Goal: Information Seeking & Learning: Understand process/instructions

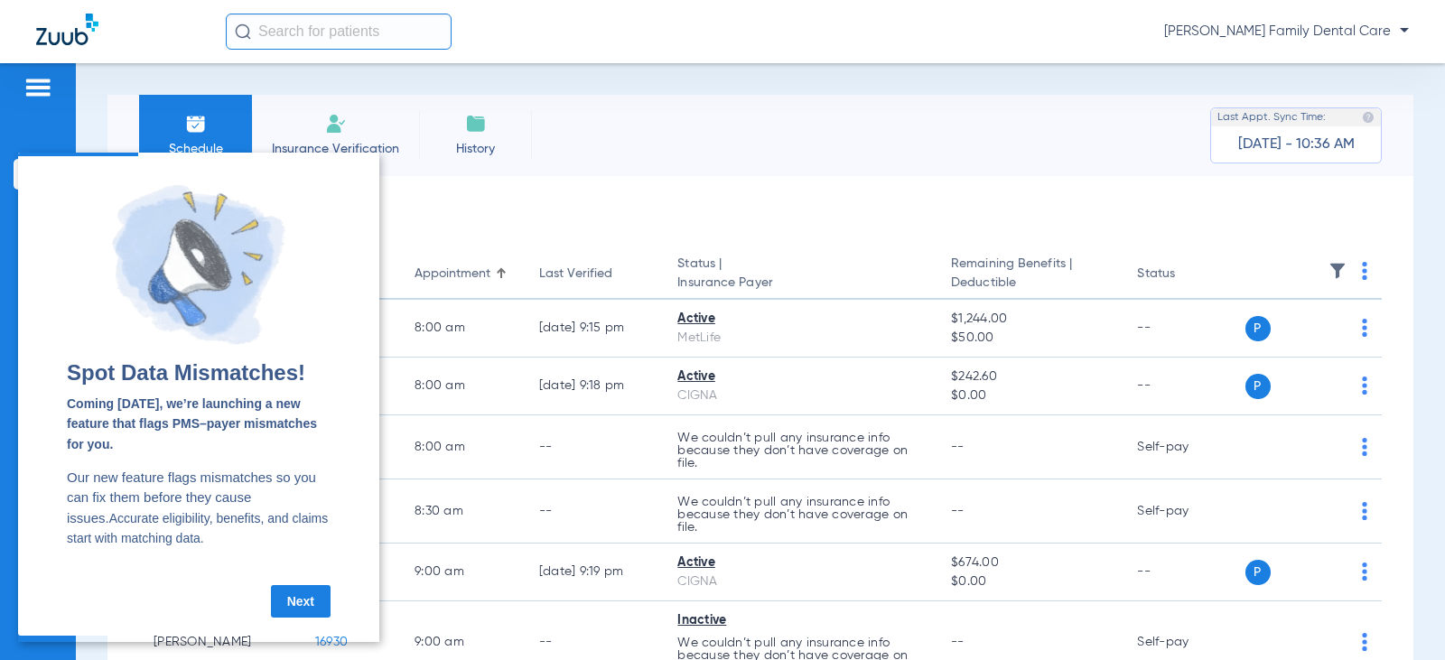
click at [317, 625] on cue "Spot Data Mismatches! Coming [DATE], we’re launching a new feature that flags P…" at bounding box center [198, 395] width 361 height 479
click at [296, 599] on link "Next" at bounding box center [301, 601] width 60 height 33
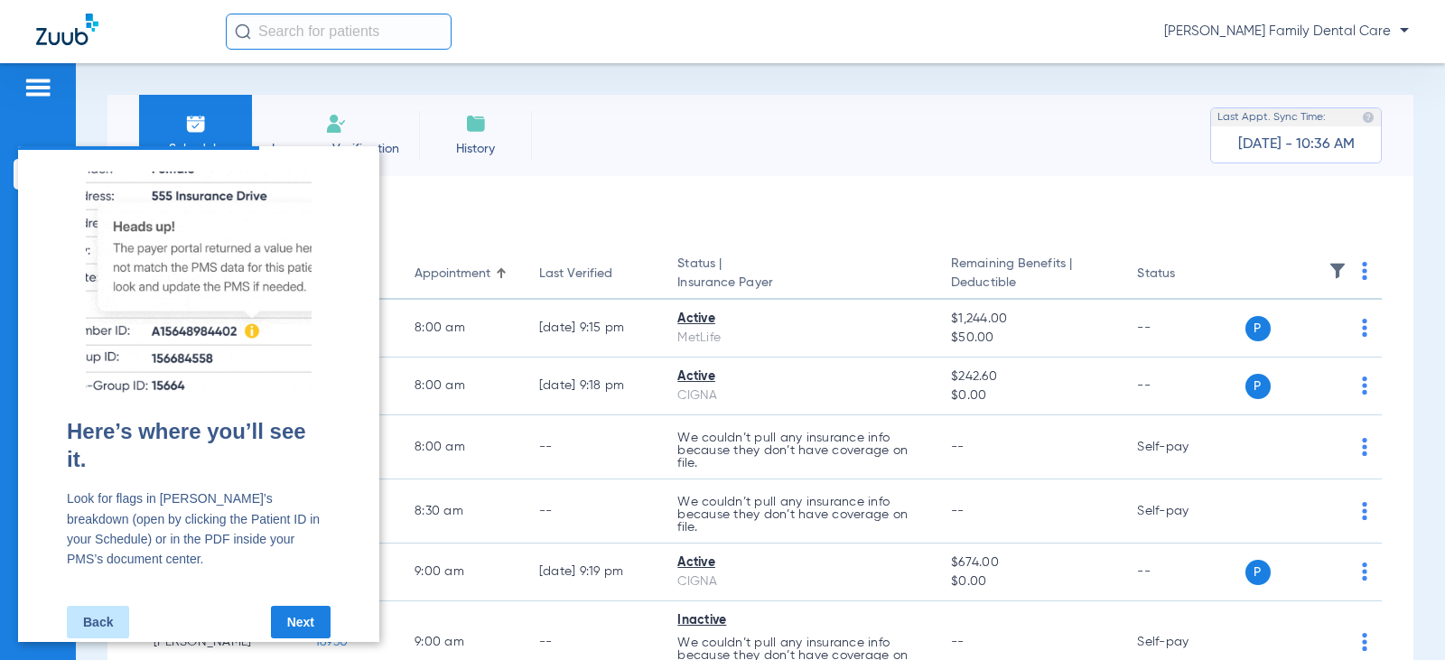
click at [303, 606] on link "Next" at bounding box center [301, 622] width 60 height 33
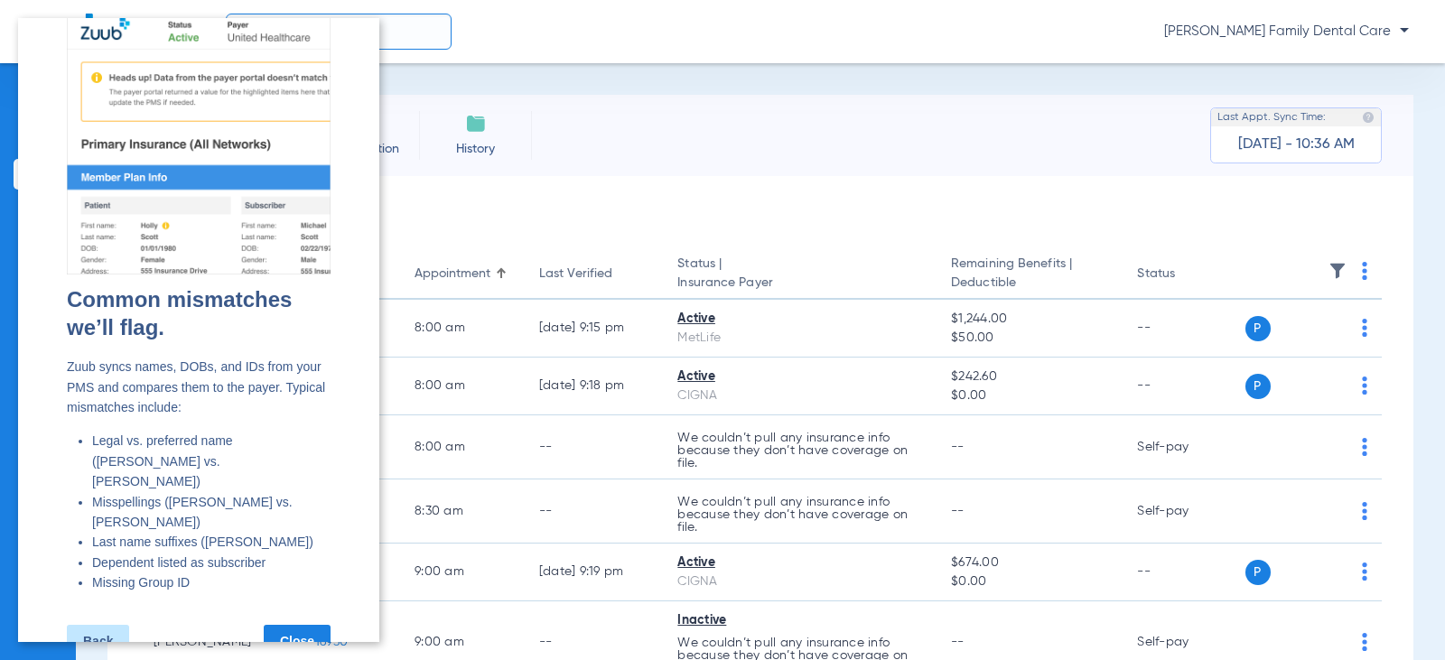
scroll to position [47, 0]
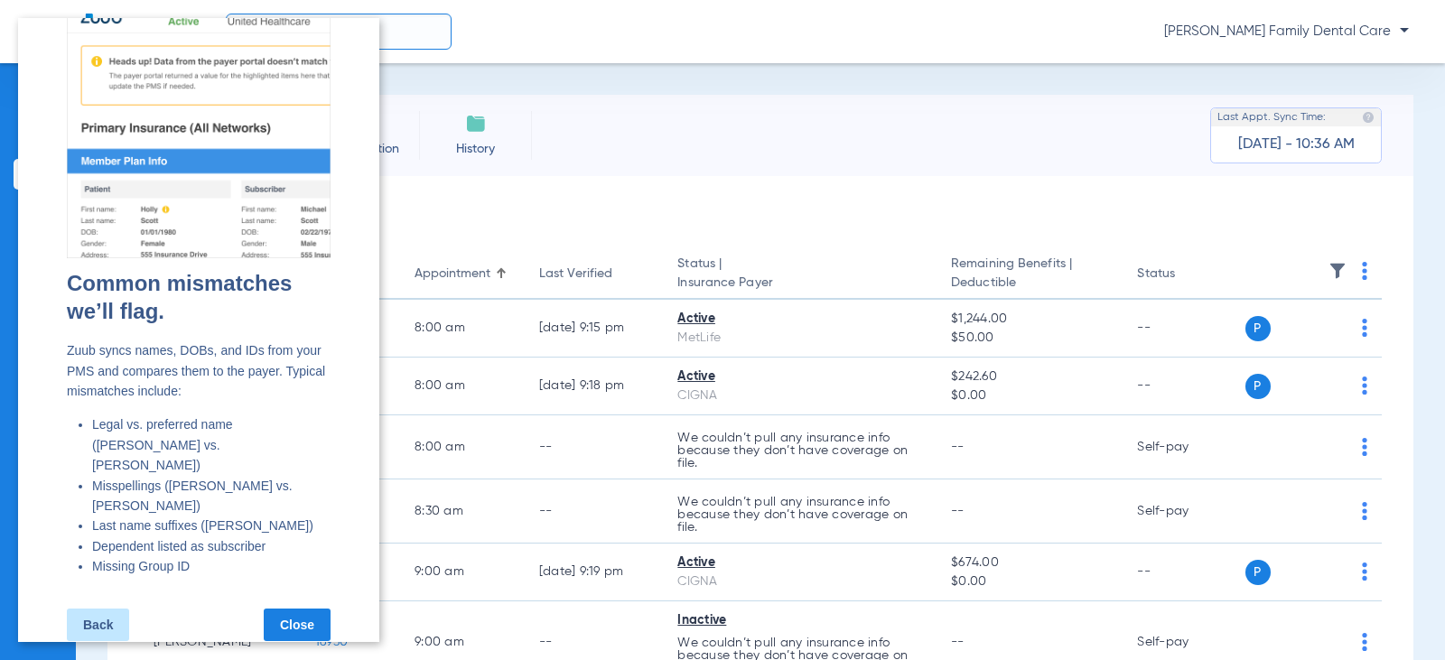
click at [296, 609] on link "Close" at bounding box center [297, 625] width 67 height 33
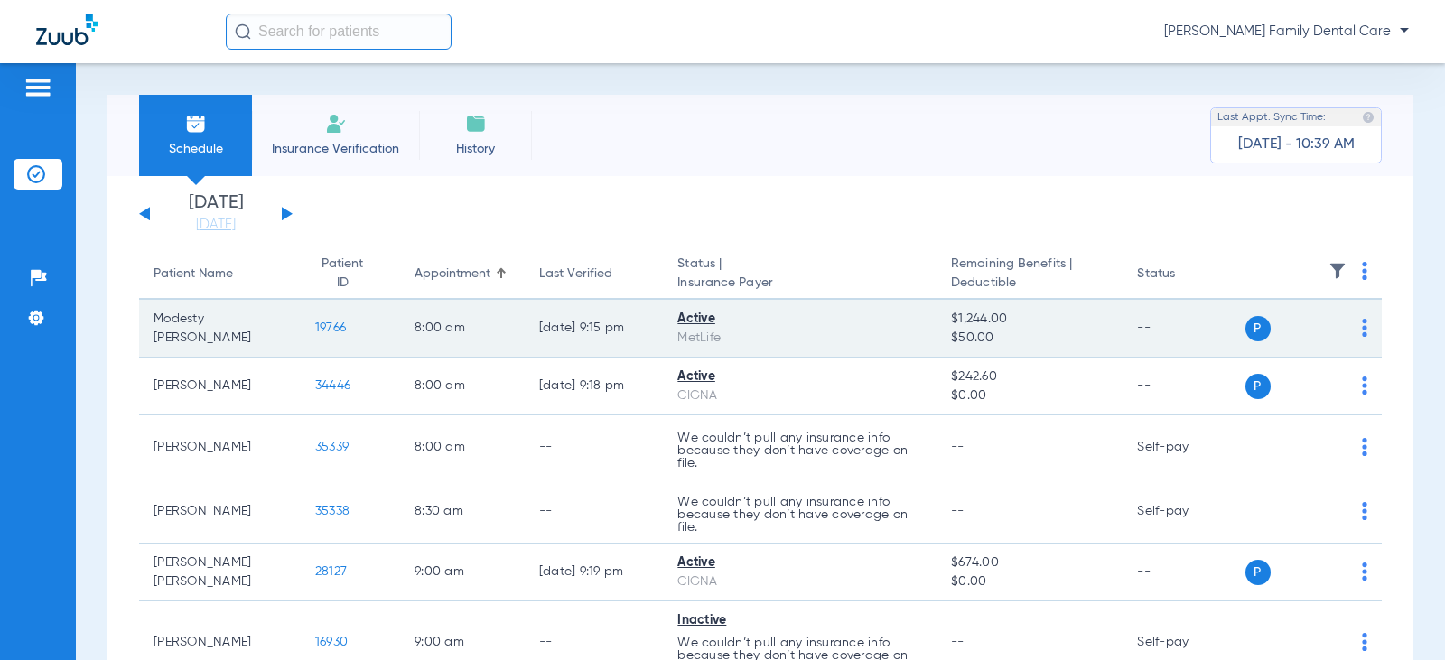
click at [315, 328] on span "19766" at bounding box center [330, 327] width 31 height 13
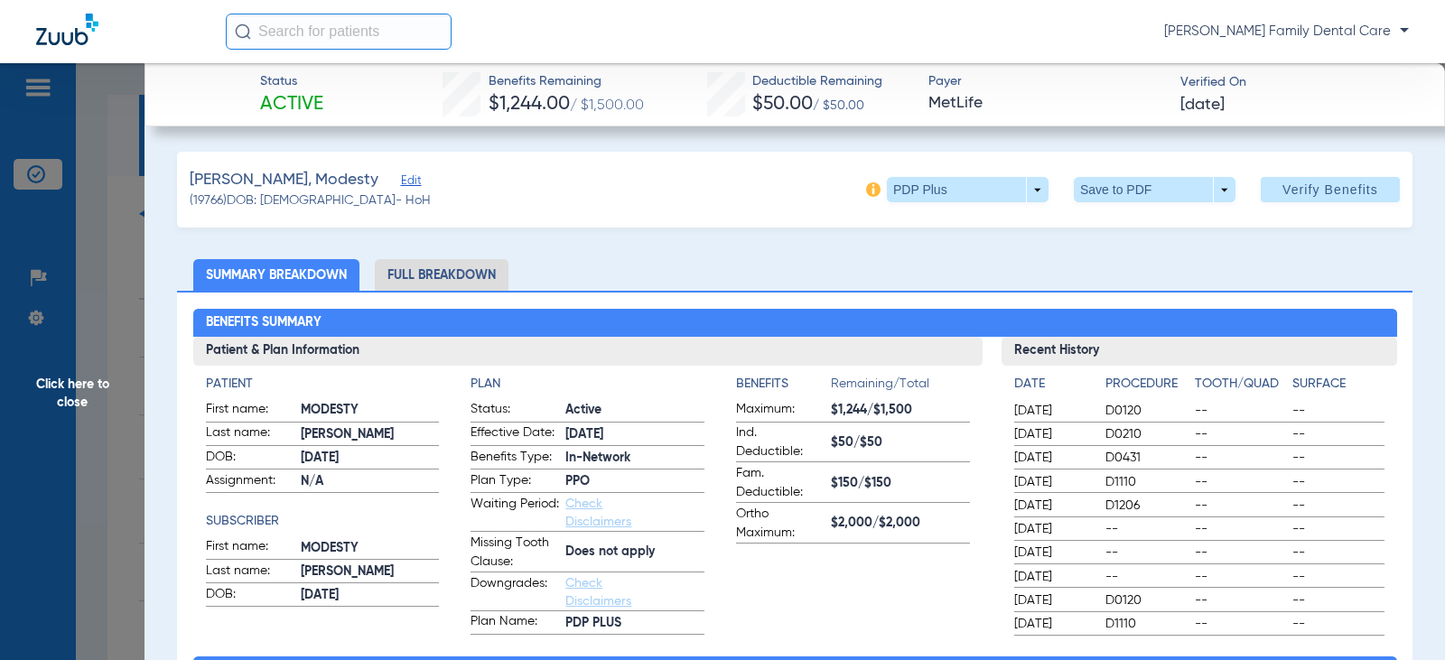
click at [438, 278] on li "Full Breakdown" at bounding box center [442, 275] width 134 height 32
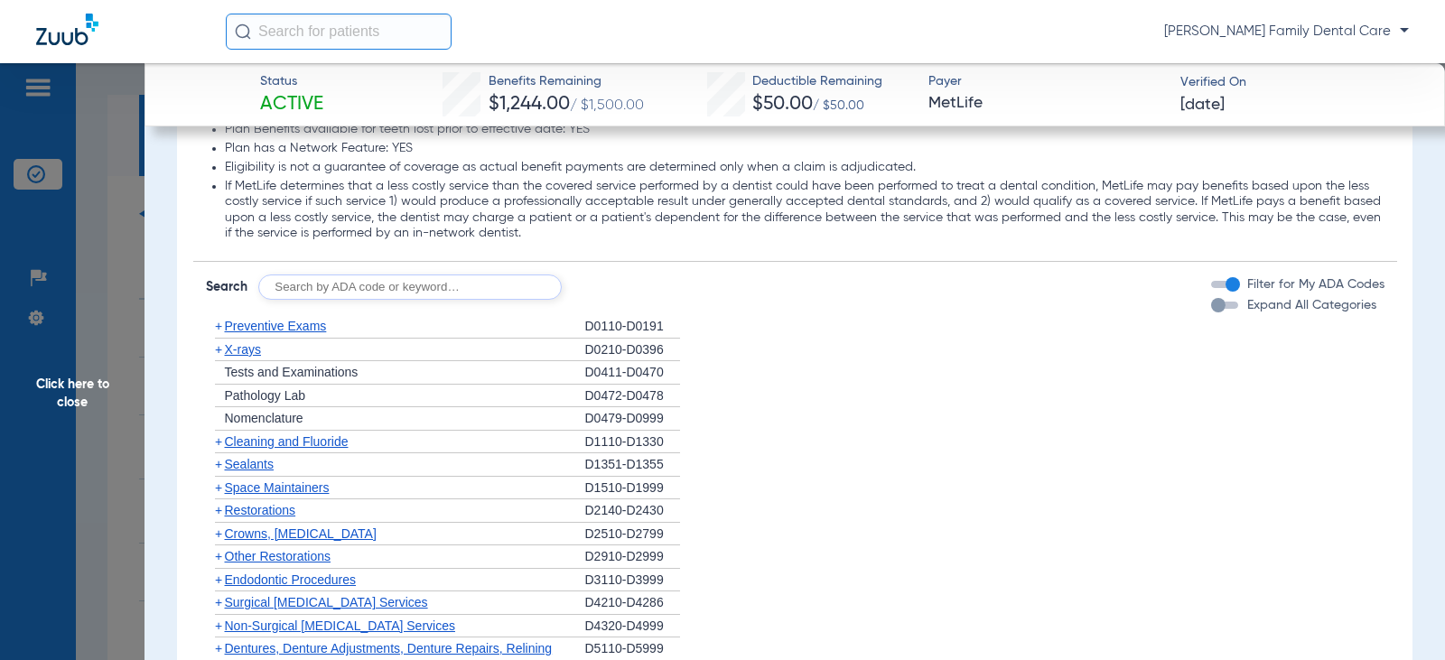
scroll to position [2348, 0]
click at [219, 328] on span "+" at bounding box center [218, 322] width 7 height 14
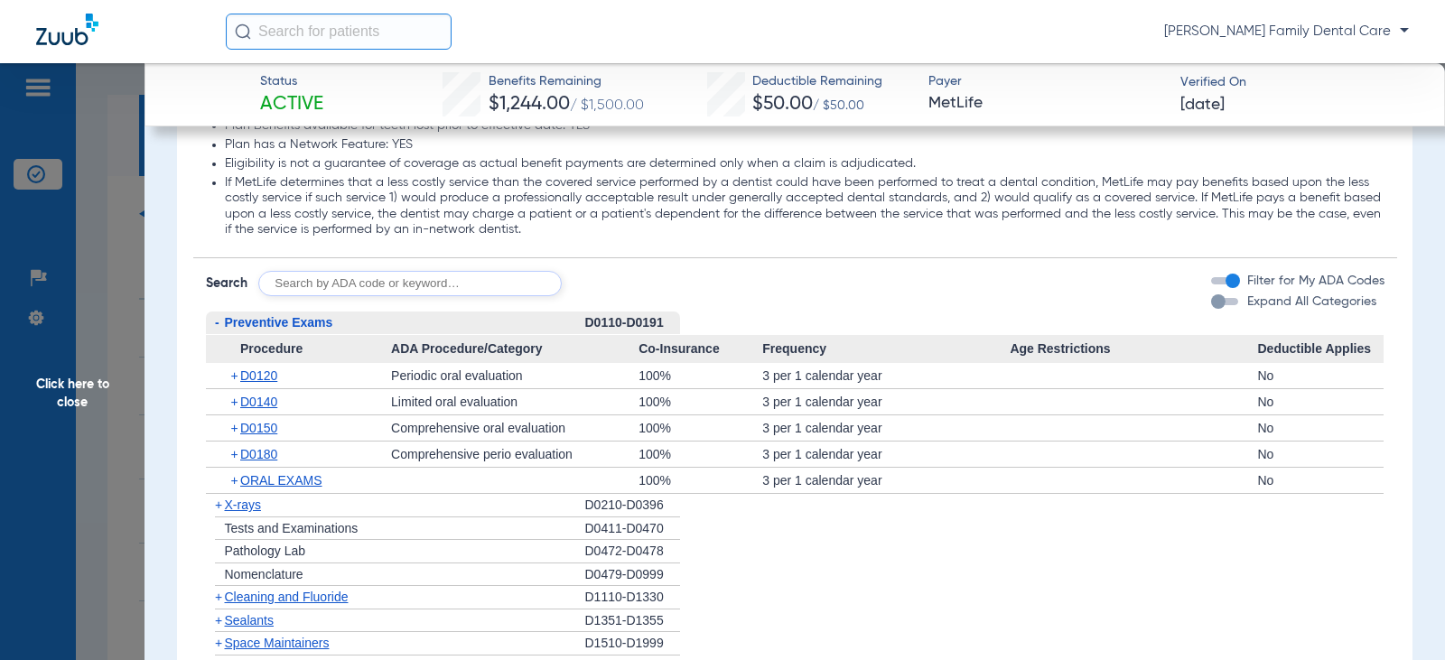
click at [219, 328] on span "-" at bounding box center [217, 322] width 5 height 14
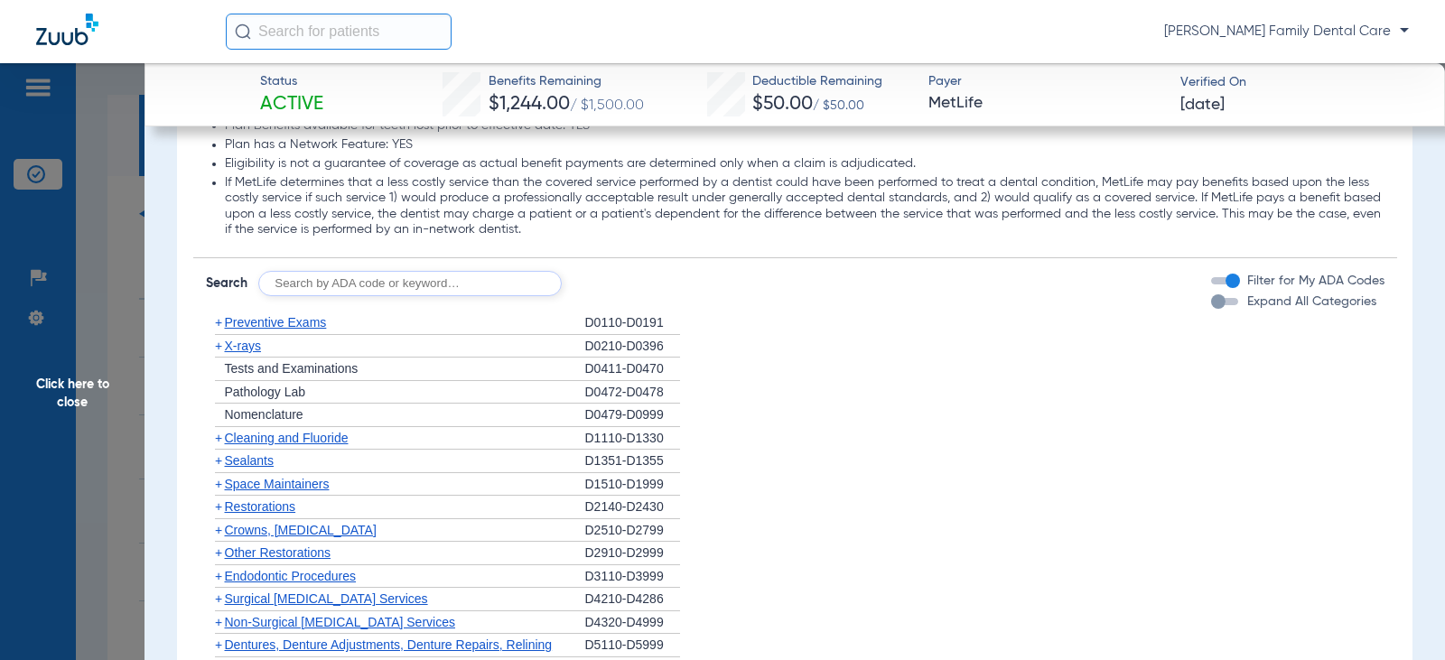
click at [217, 439] on span "+" at bounding box center [218, 438] width 7 height 14
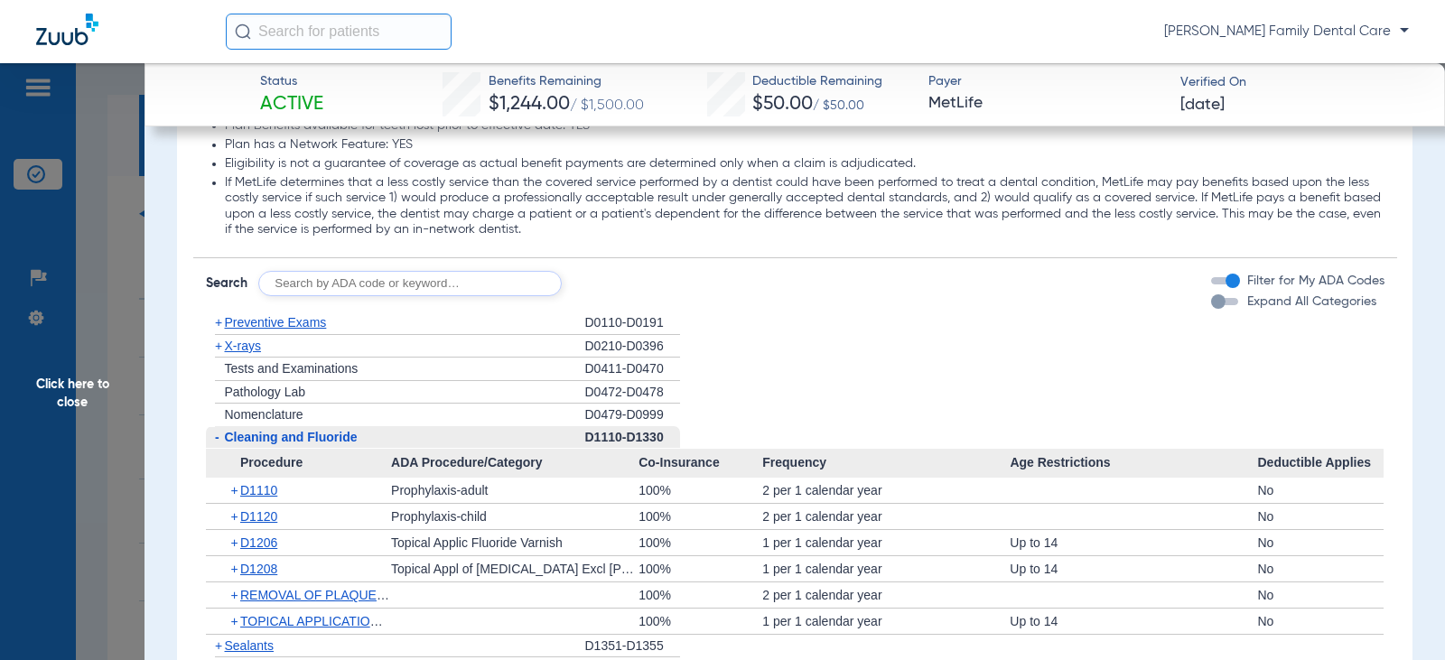
click at [215, 441] on span "-" at bounding box center [217, 437] width 5 height 14
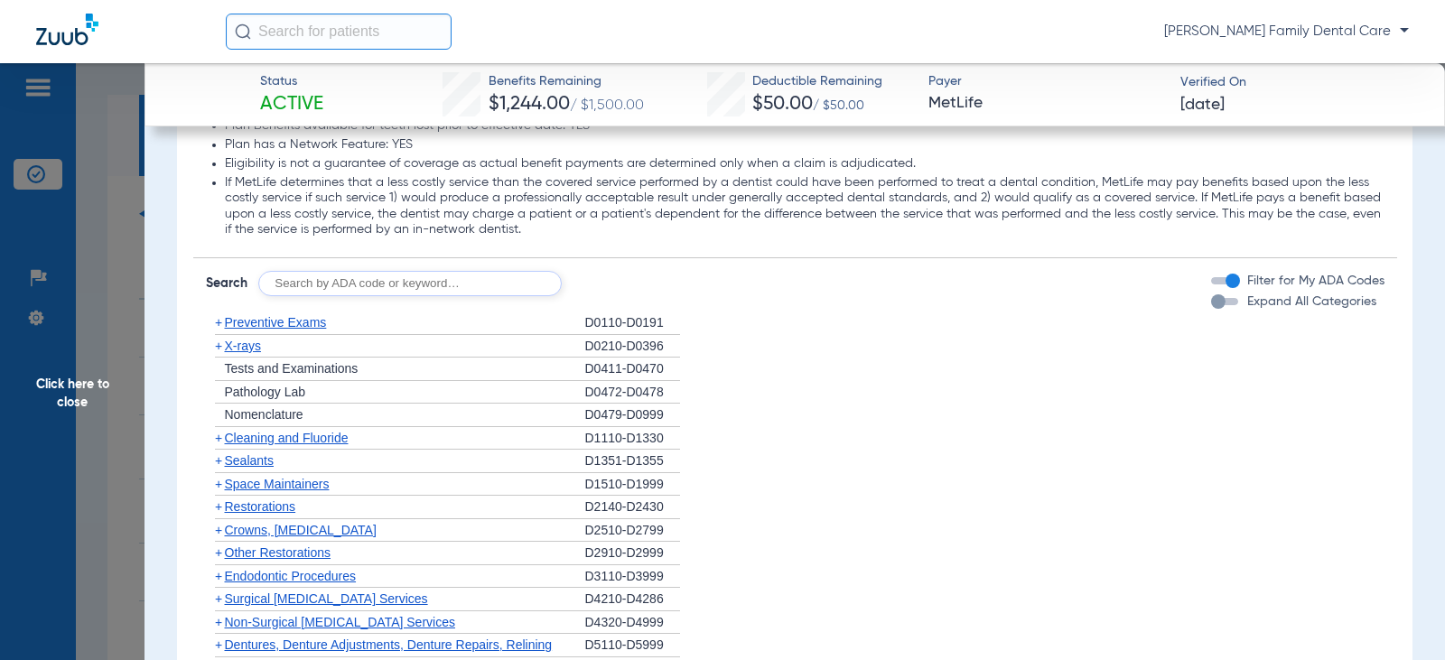
click at [219, 464] on span "+" at bounding box center [218, 460] width 7 height 14
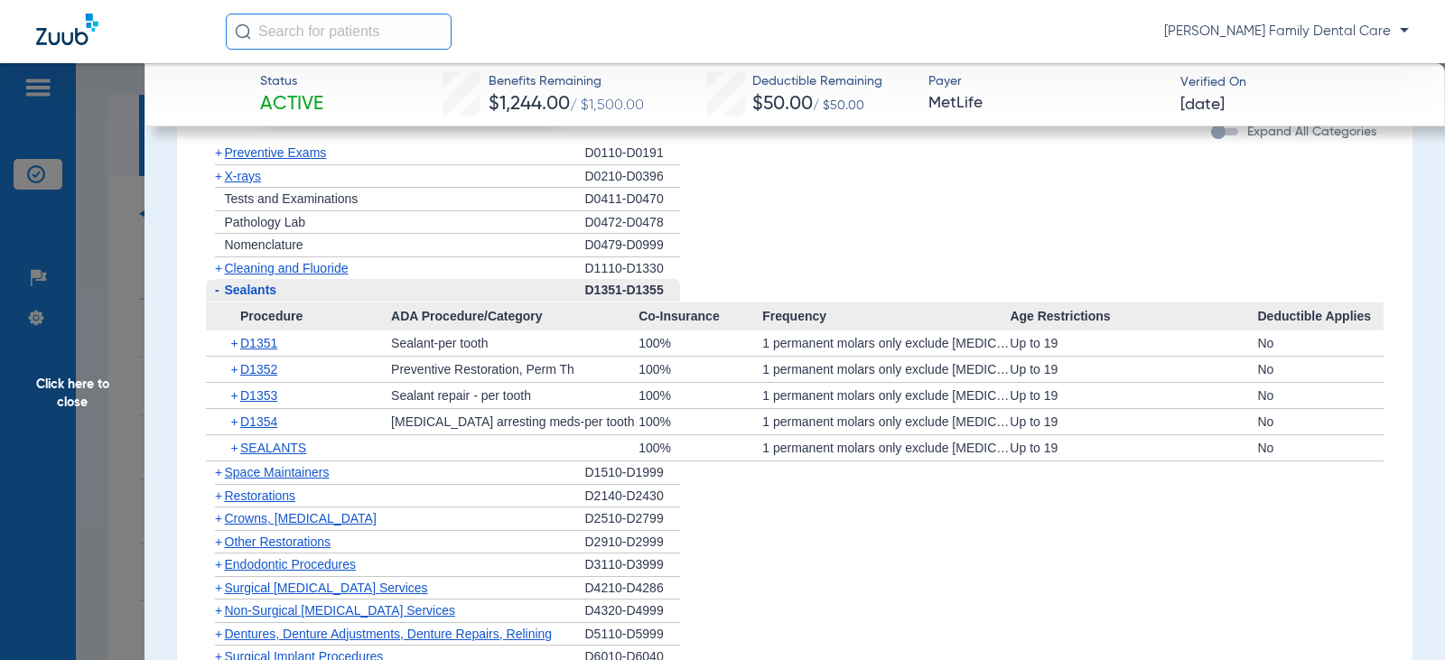
scroll to position [2528, 0]
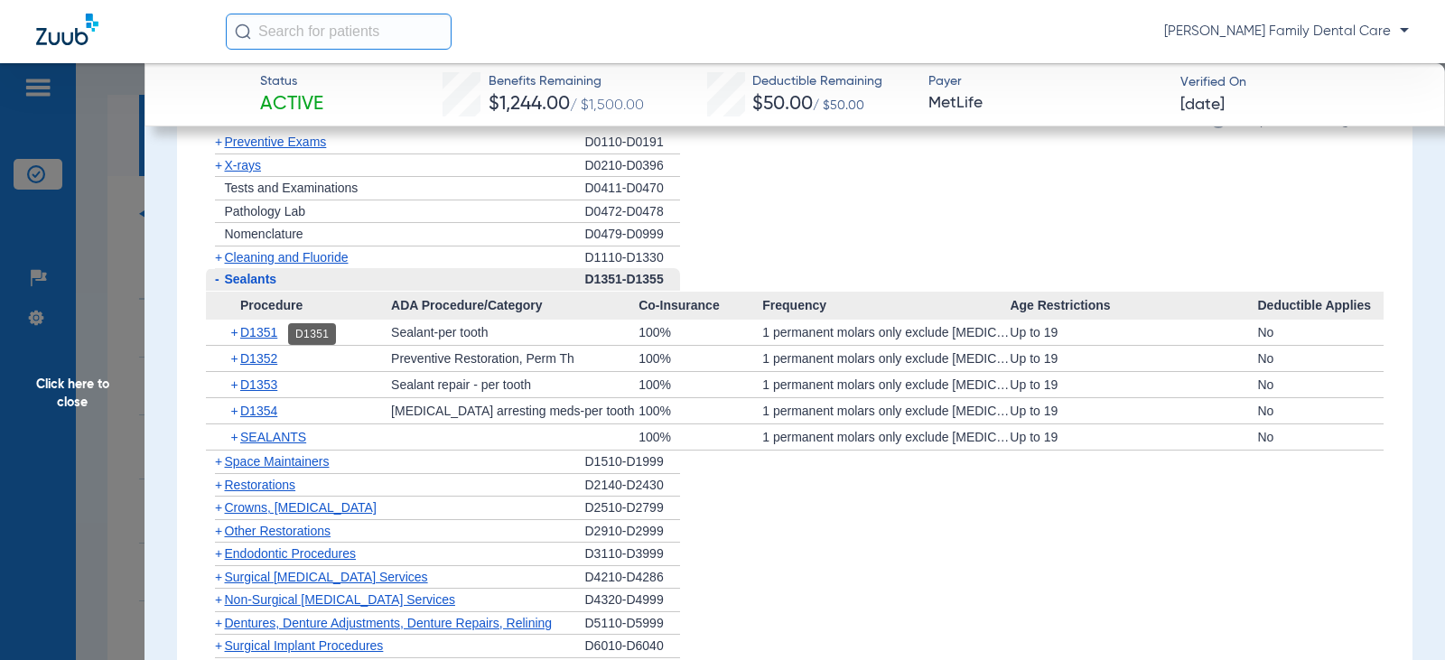
click at [253, 334] on span "D1351" at bounding box center [258, 332] width 37 height 14
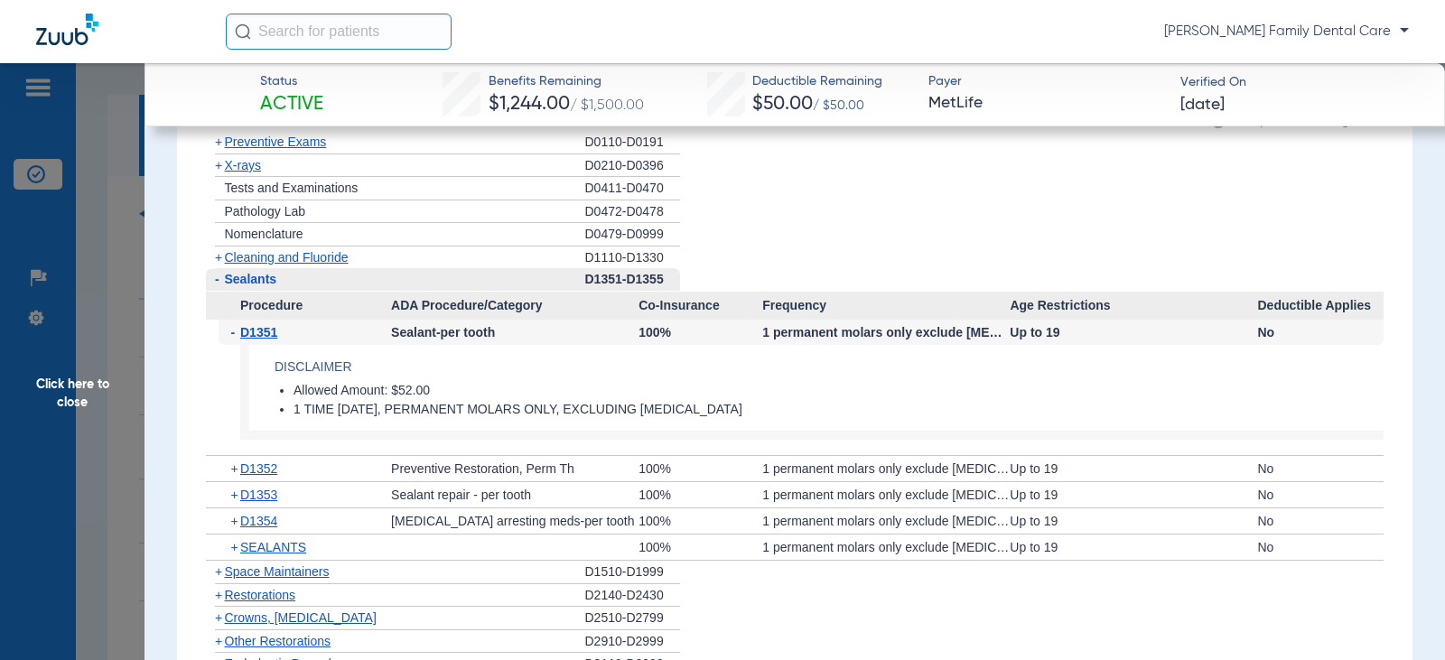
click at [219, 280] on span "-" at bounding box center [217, 279] width 5 height 14
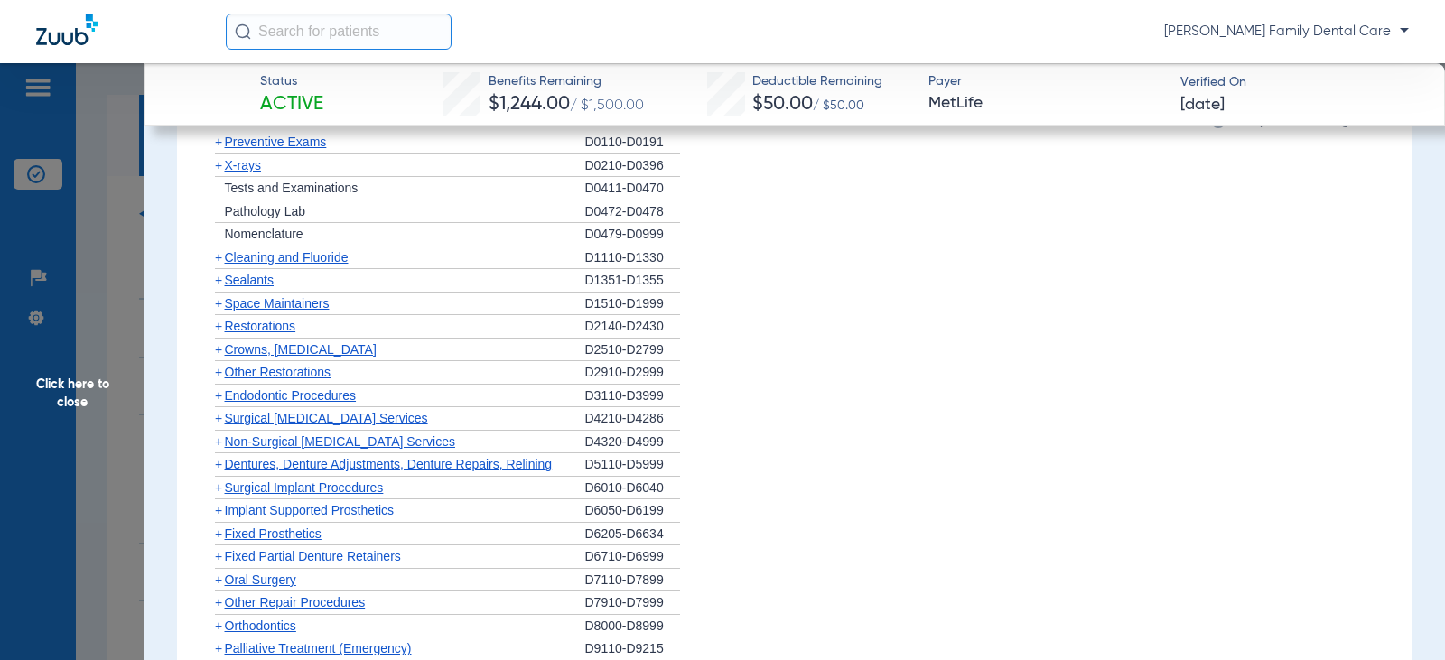
click at [217, 349] on span "+" at bounding box center [218, 349] width 7 height 14
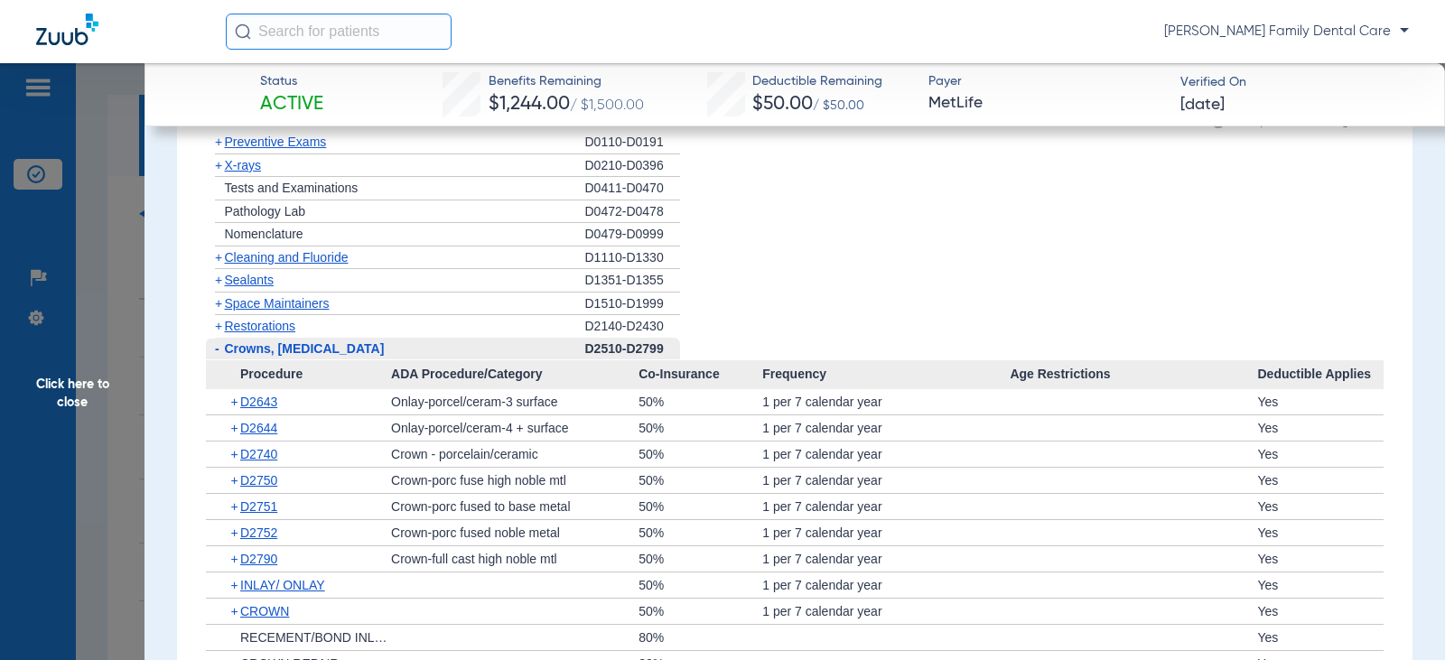
click at [218, 349] on span "-" at bounding box center [217, 348] width 5 height 14
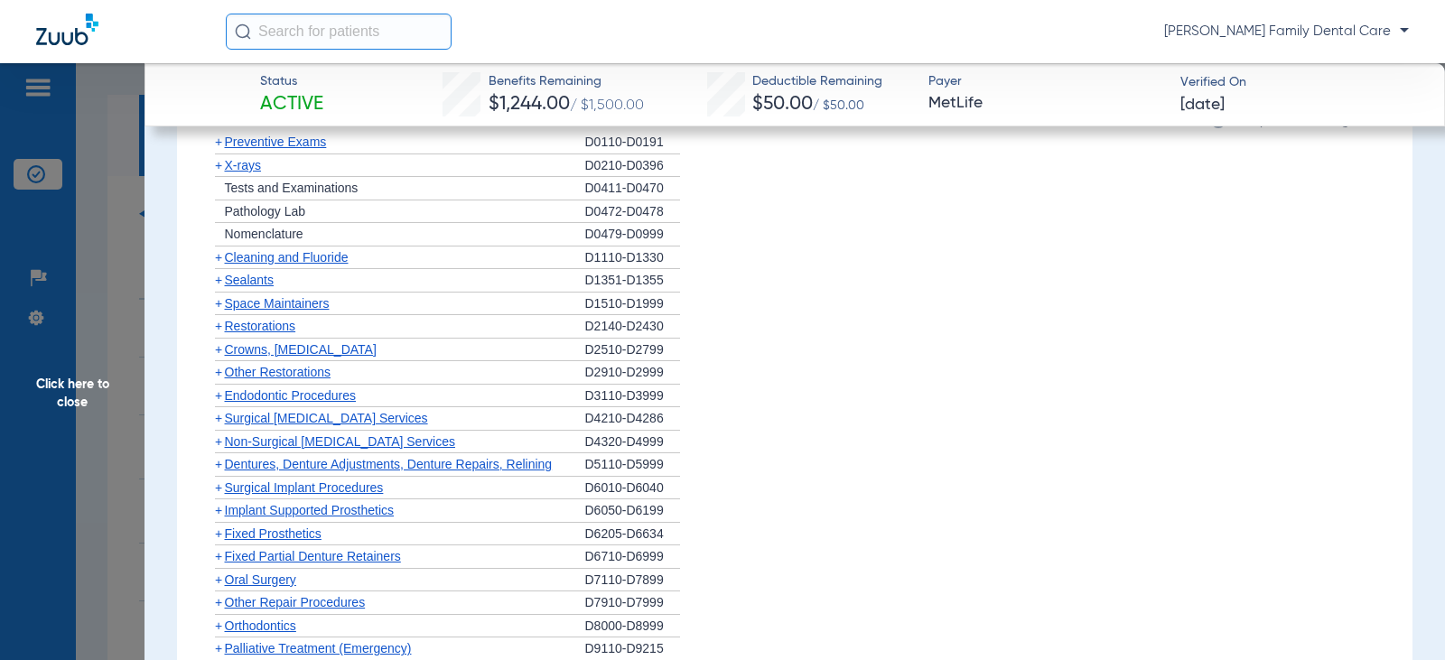
click at [218, 393] on span "+" at bounding box center [218, 395] width 7 height 14
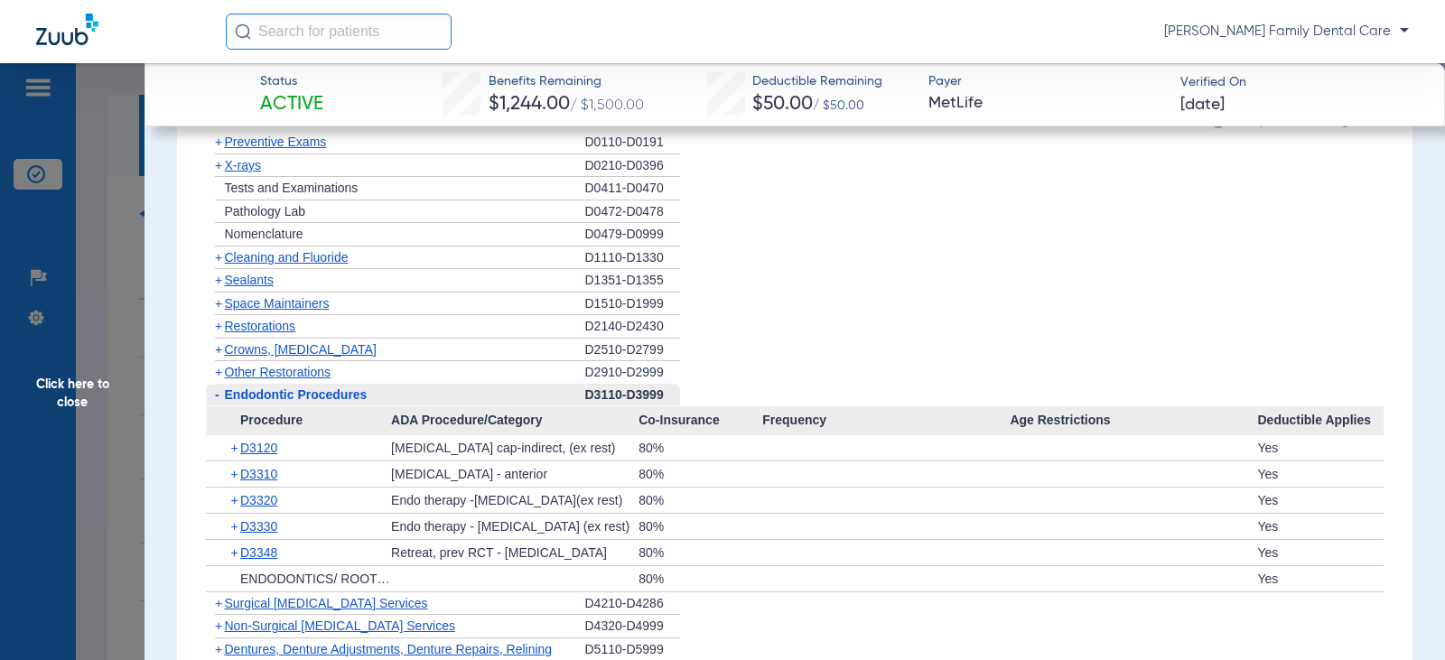
scroll to position [2889, 0]
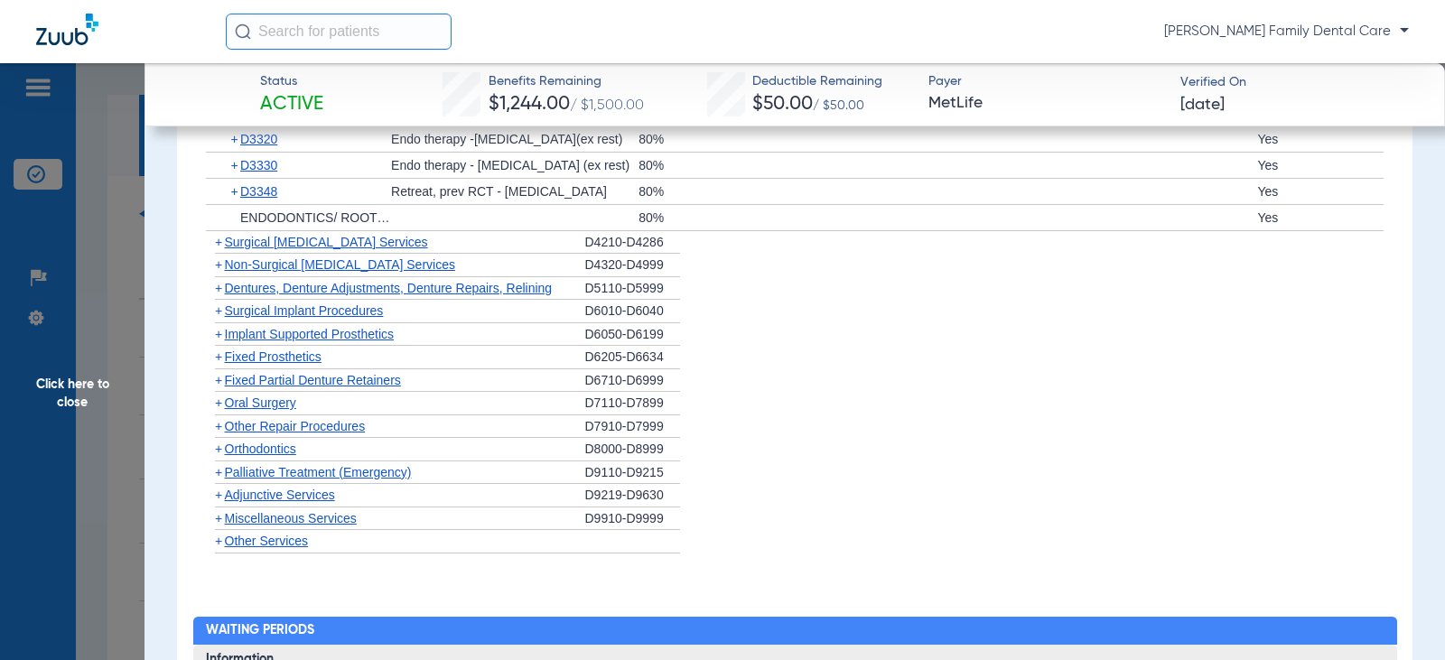
click at [53, 381] on span "Click here to close" at bounding box center [72, 393] width 144 height 660
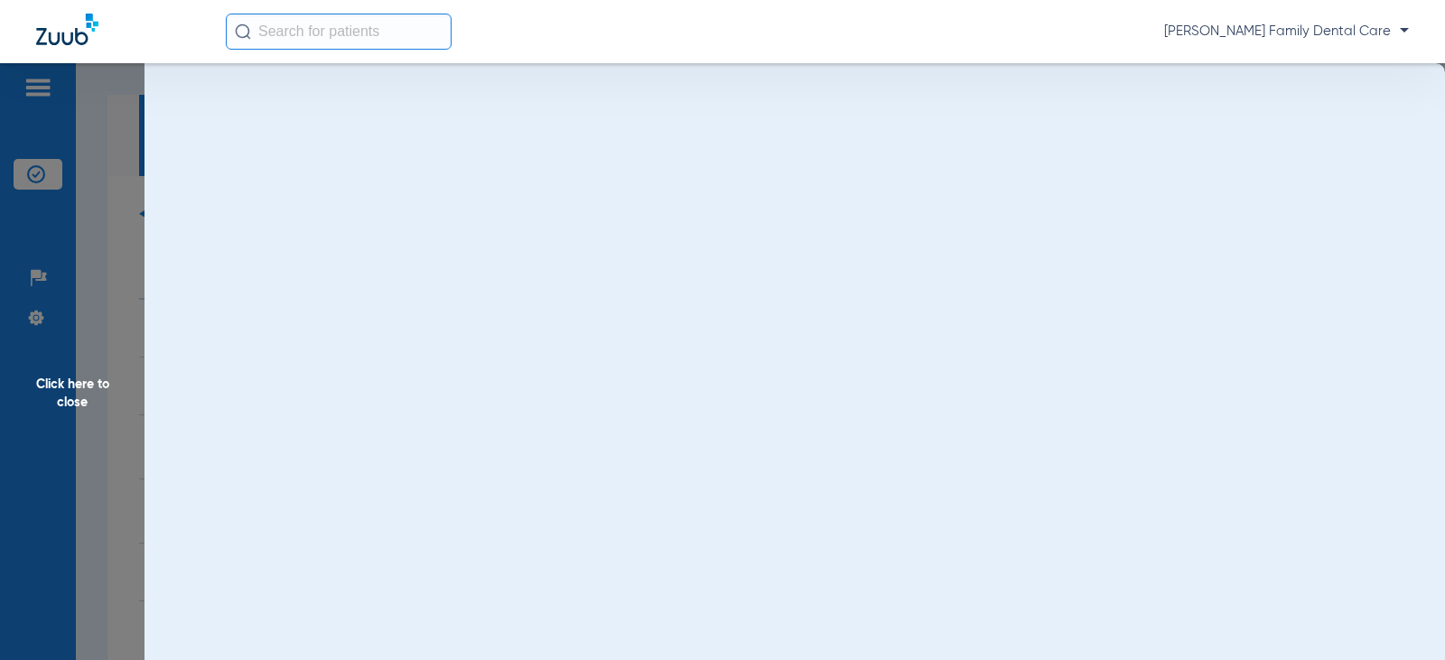
scroll to position [0, 0]
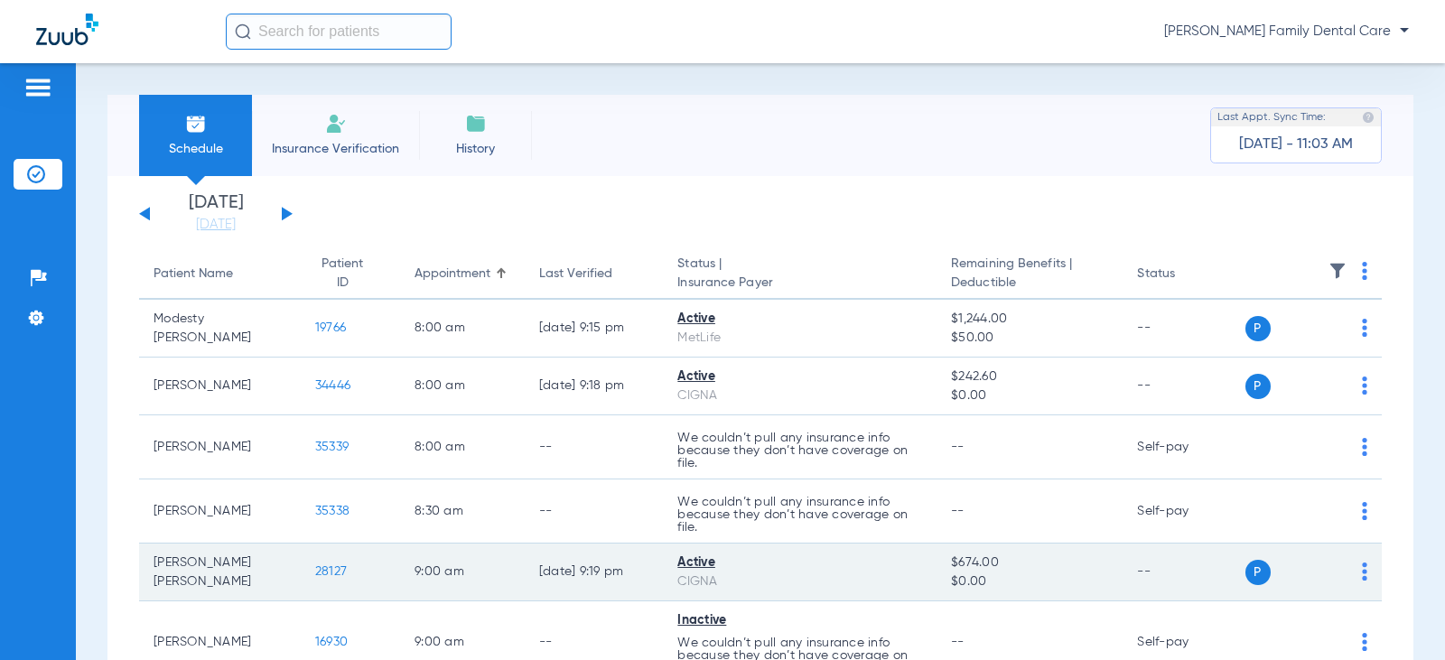
click at [315, 568] on span "28127" at bounding box center [331, 571] width 32 height 13
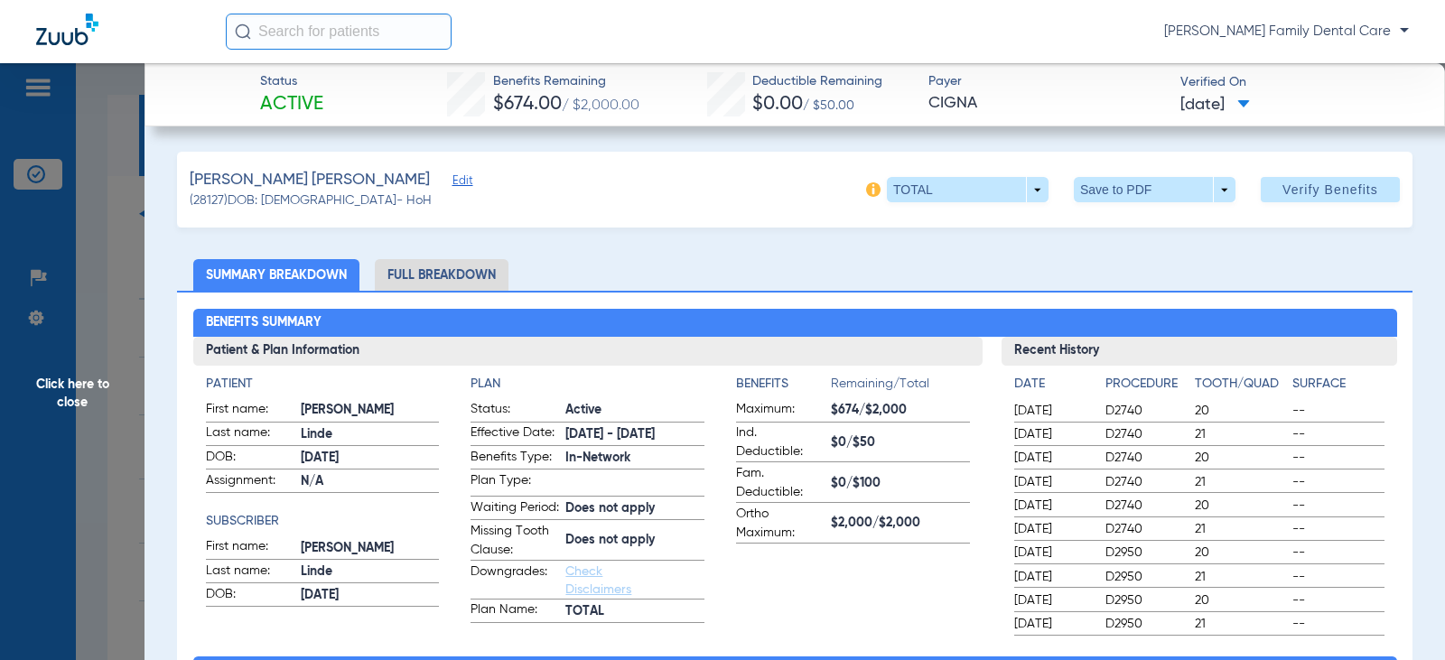
click at [451, 286] on li "Full Breakdown" at bounding box center [442, 275] width 134 height 32
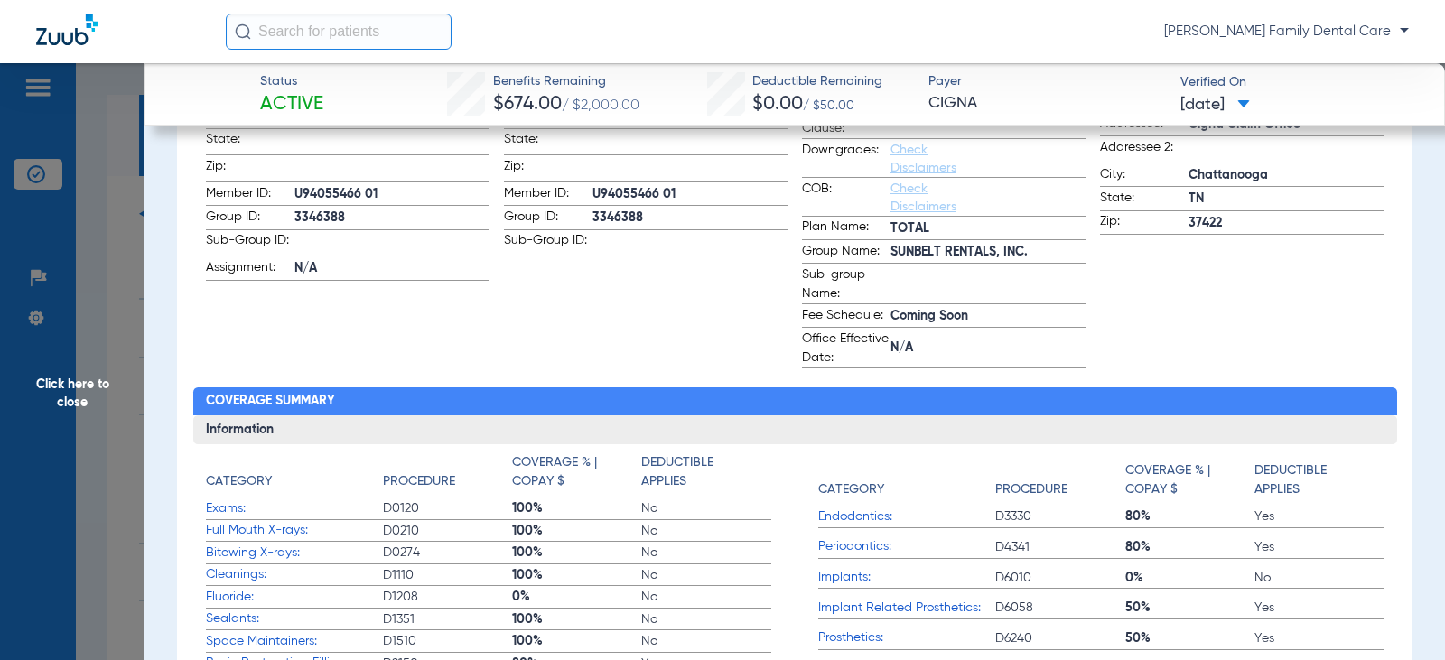
scroll to position [542, 0]
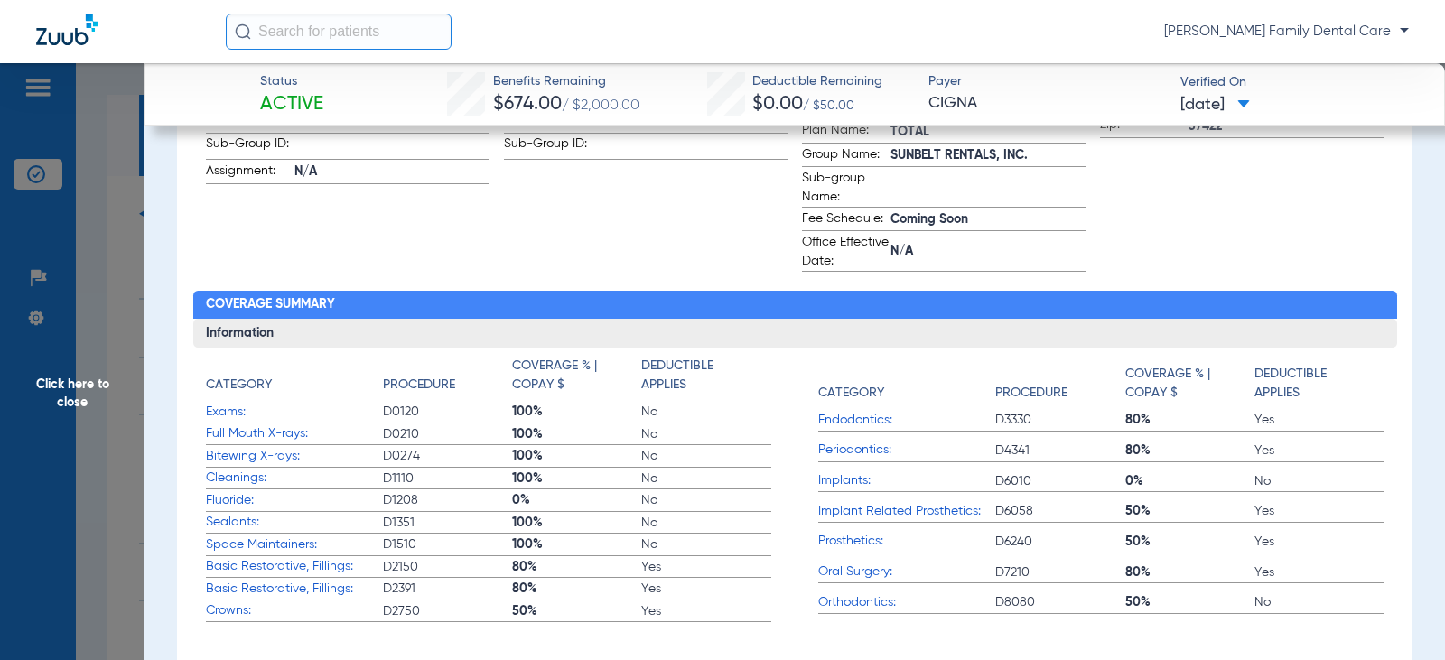
click at [34, 390] on span "Click here to close" at bounding box center [72, 393] width 144 height 660
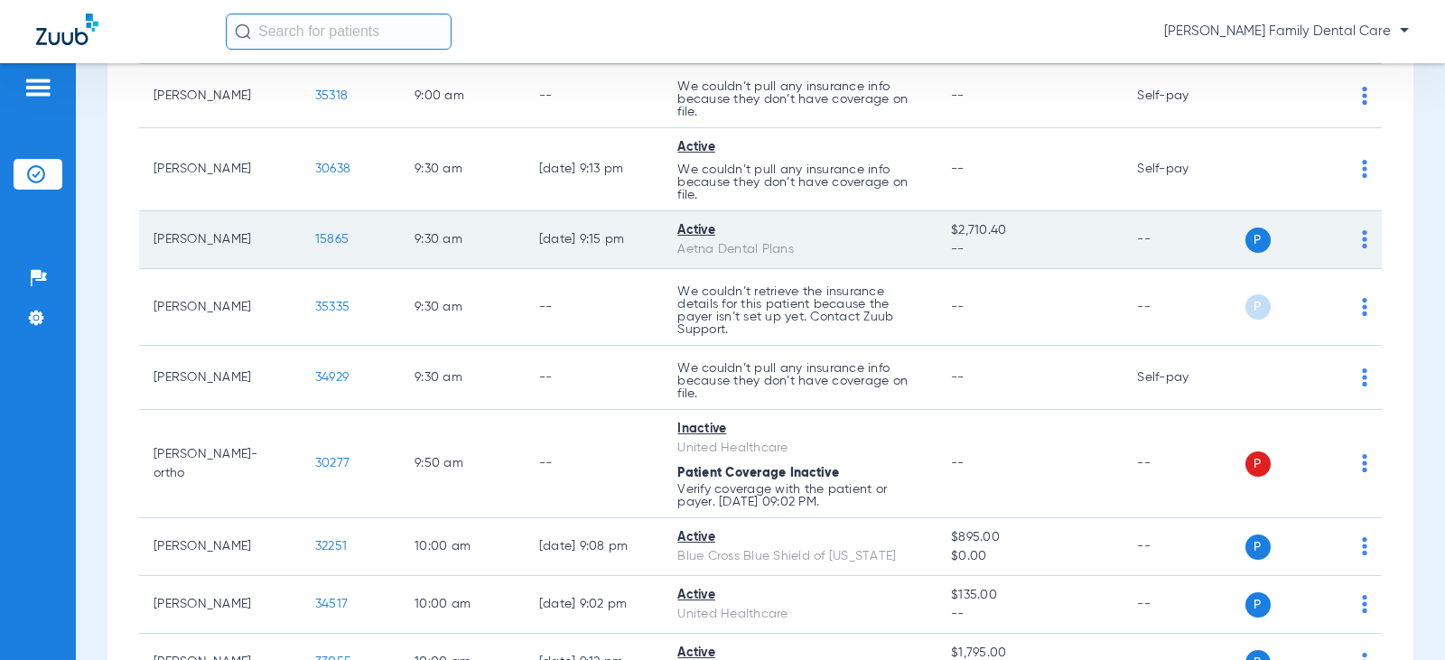
scroll to position [722, 0]
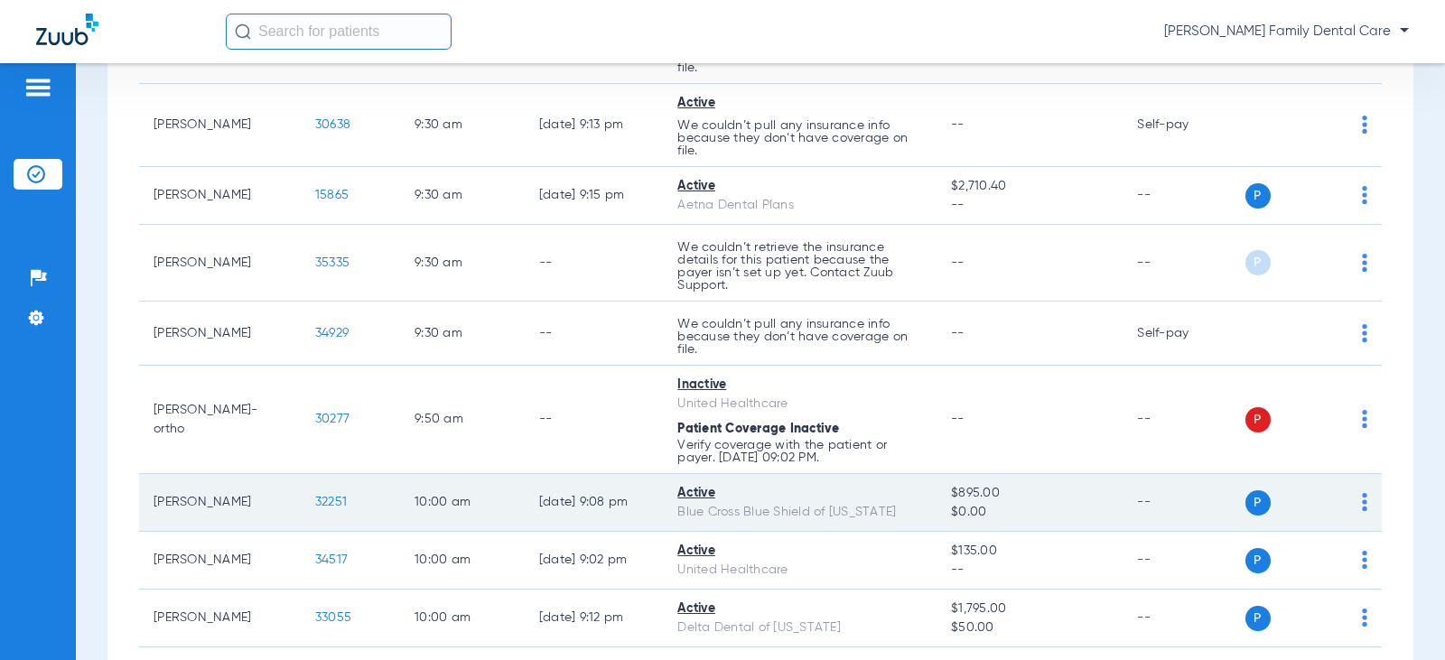
click at [315, 504] on span "32251" at bounding box center [331, 502] width 32 height 13
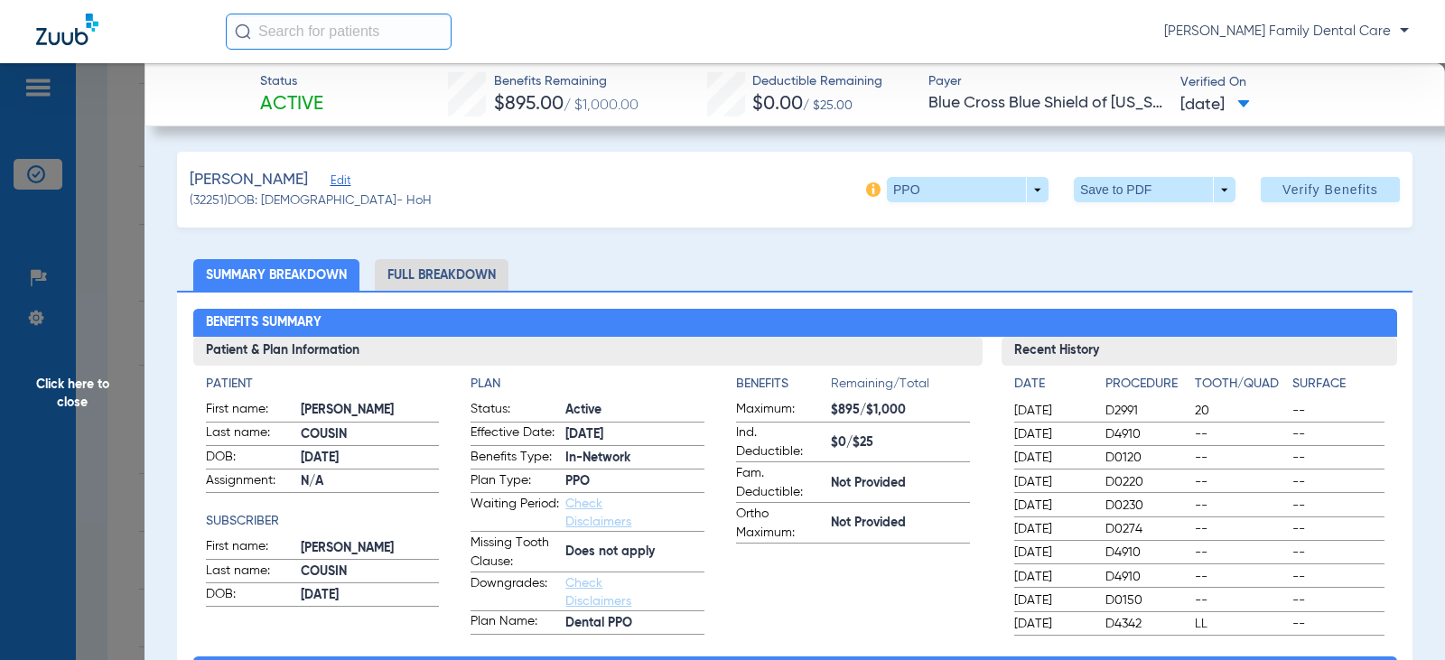
click at [443, 262] on li "Full Breakdown" at bounding box center [442, 275] width 134 height 32
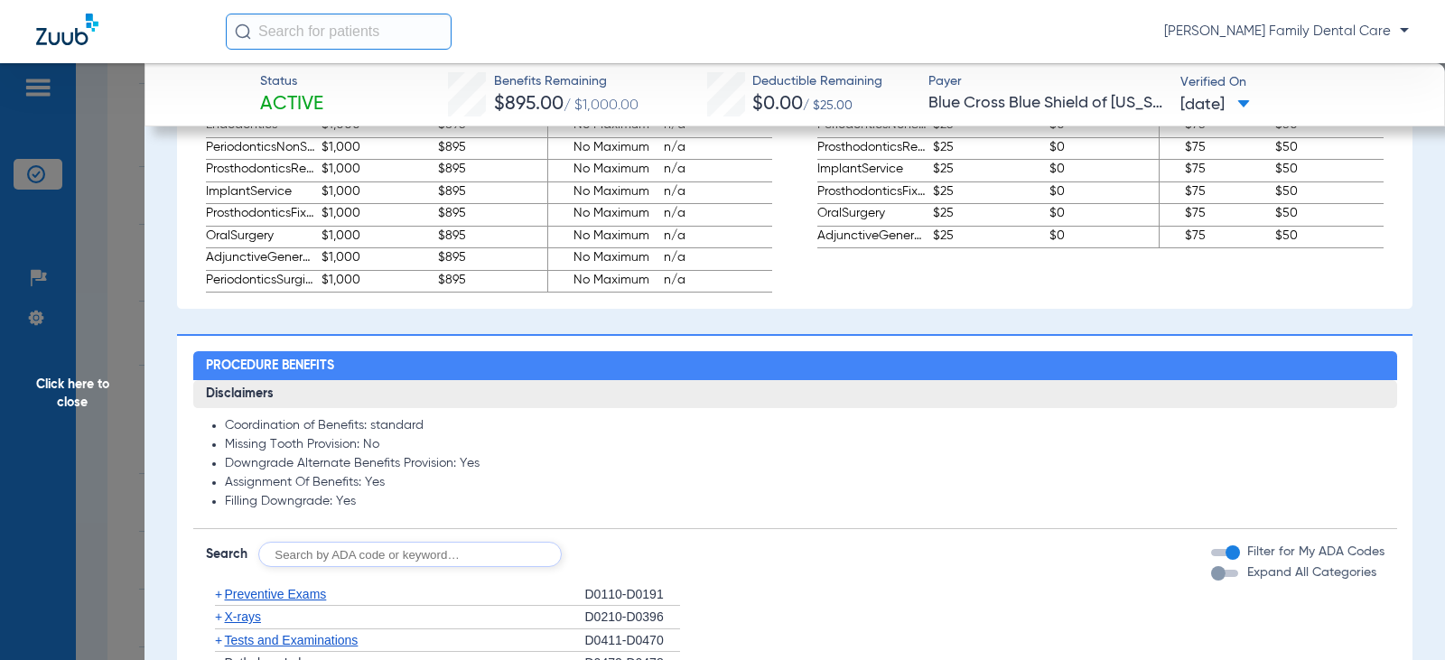
scroll to position [1445, 0]
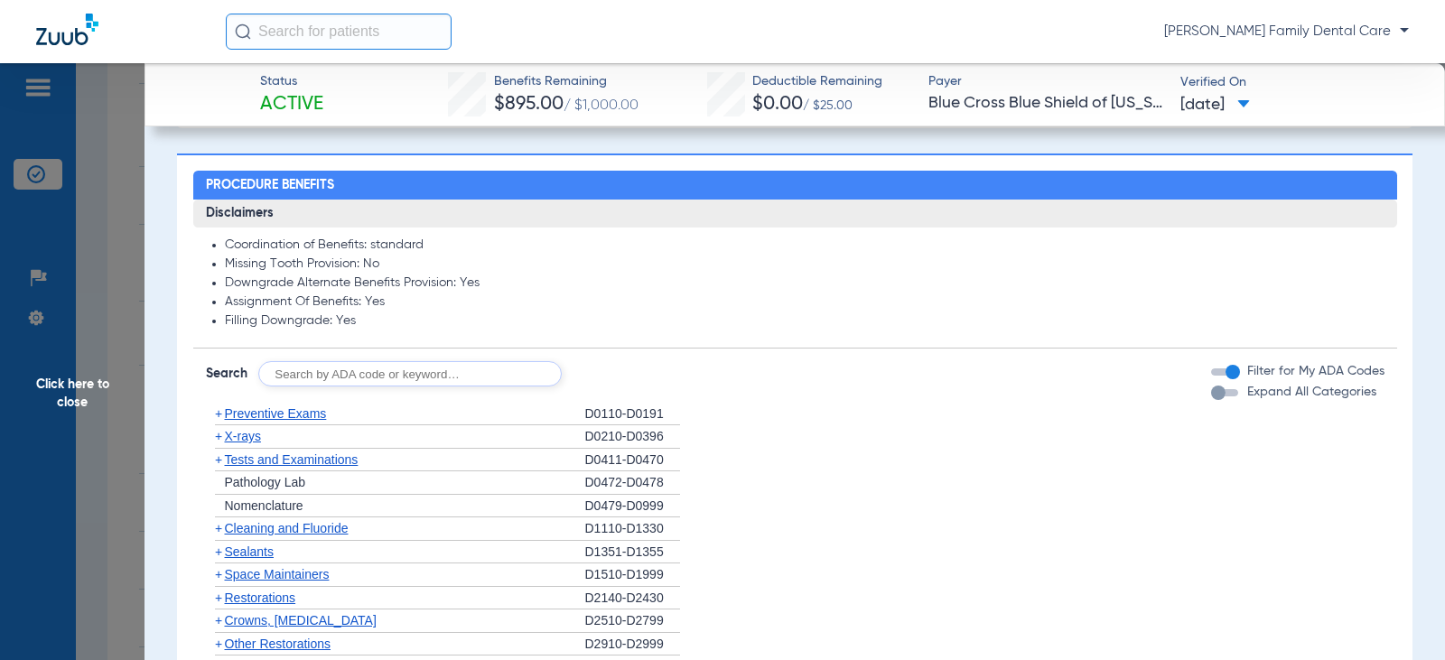
click at [216, 421] on span "+" at bounding box center [218, 413] width 7 height 14
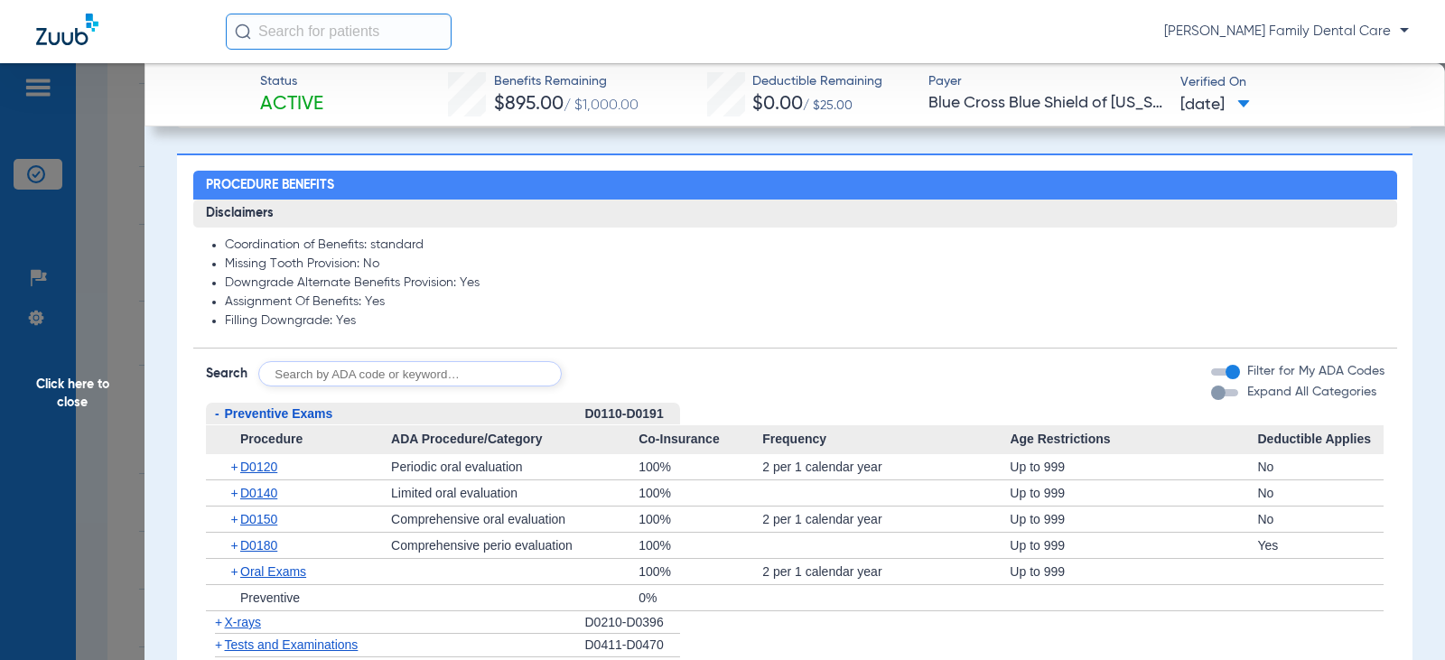
click at [216, 421] on span "-" at bounding box center [217, 413] width 5 height 14
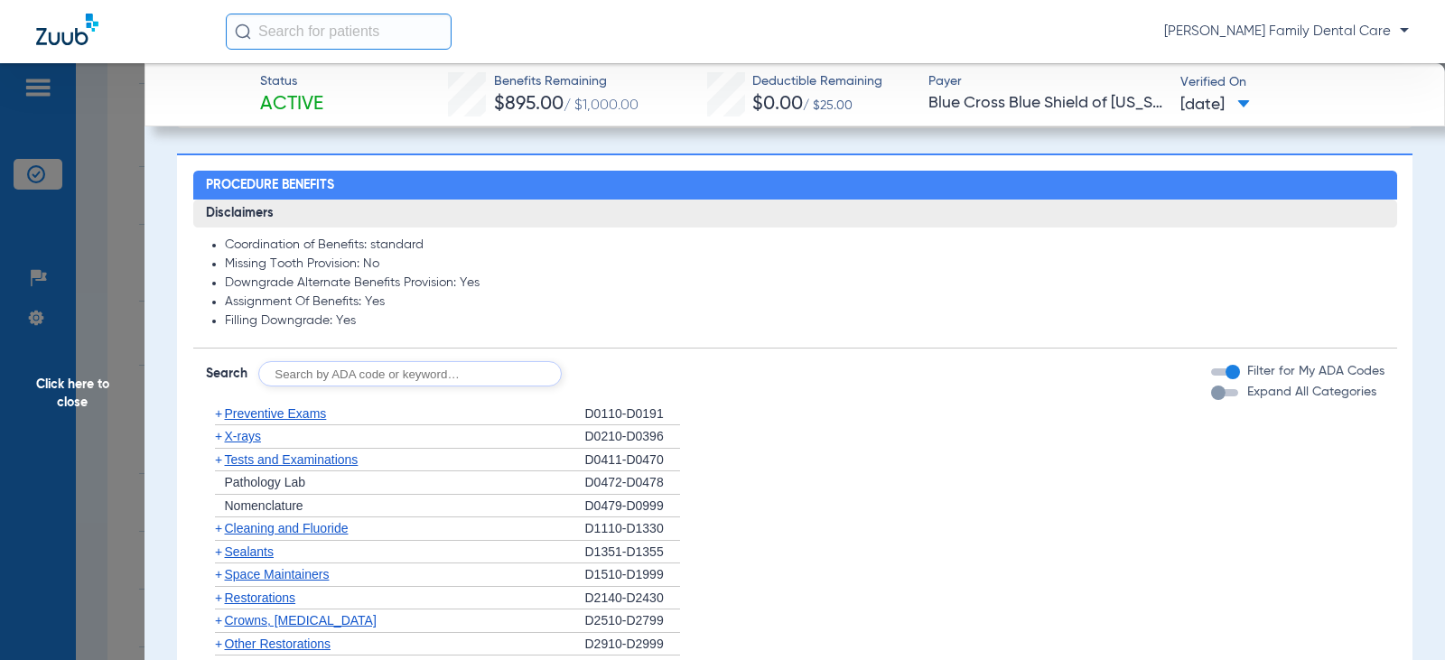
click at [218, 535] on span "+" at bounding box center [218, 528] width 7 height 14
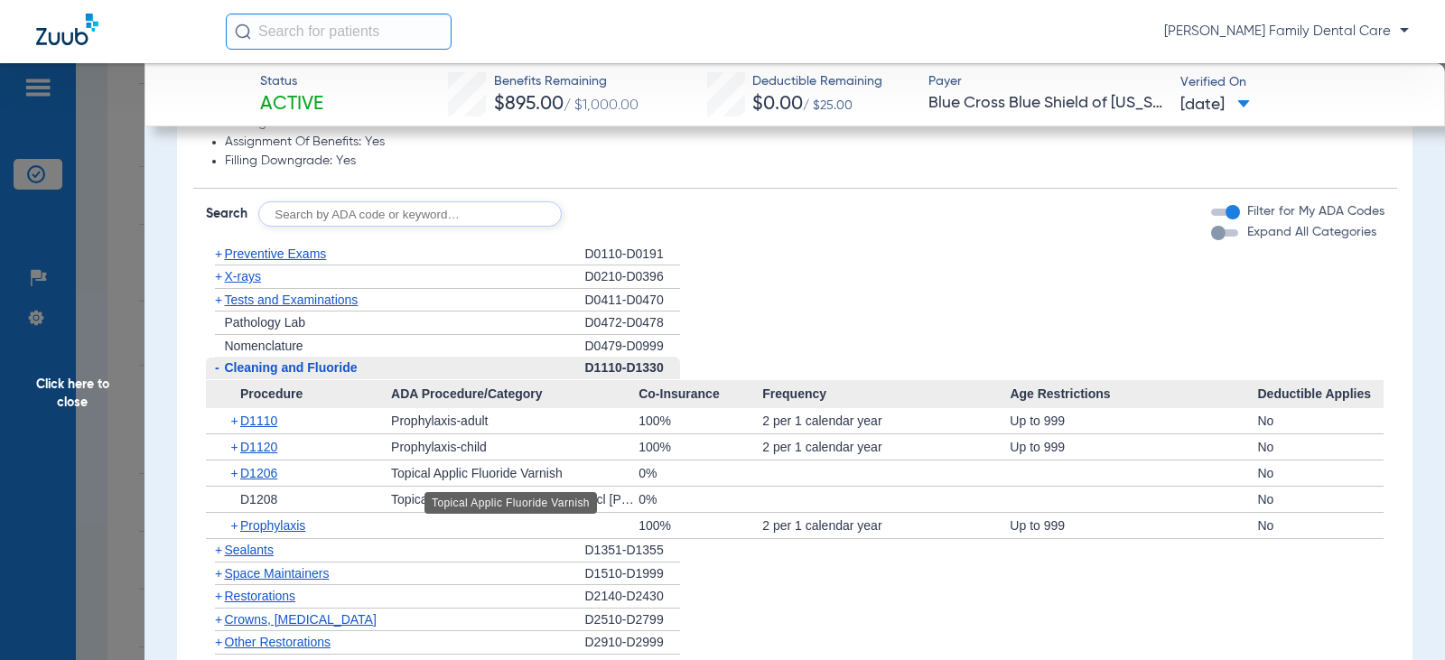
scroll to position [1806, 0]
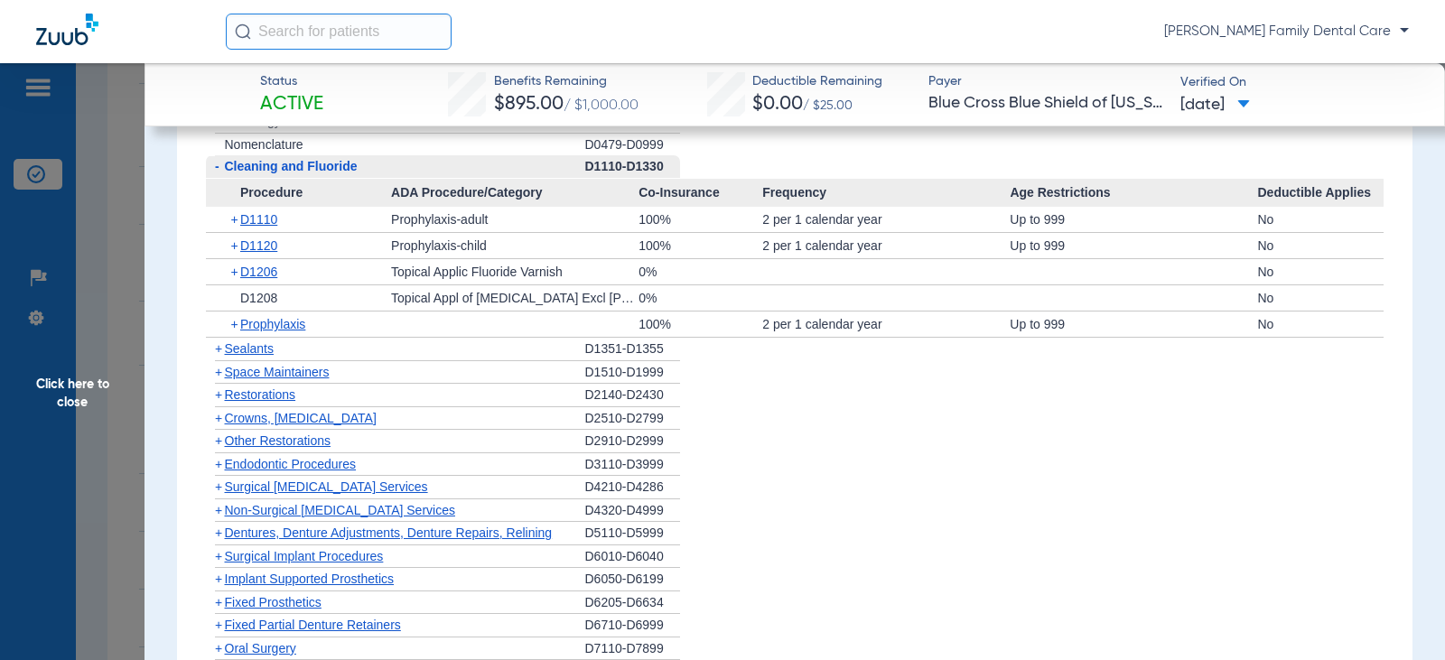
click at [219, 173] on span "-" at bounding box center [217, 166] width 5 height 14
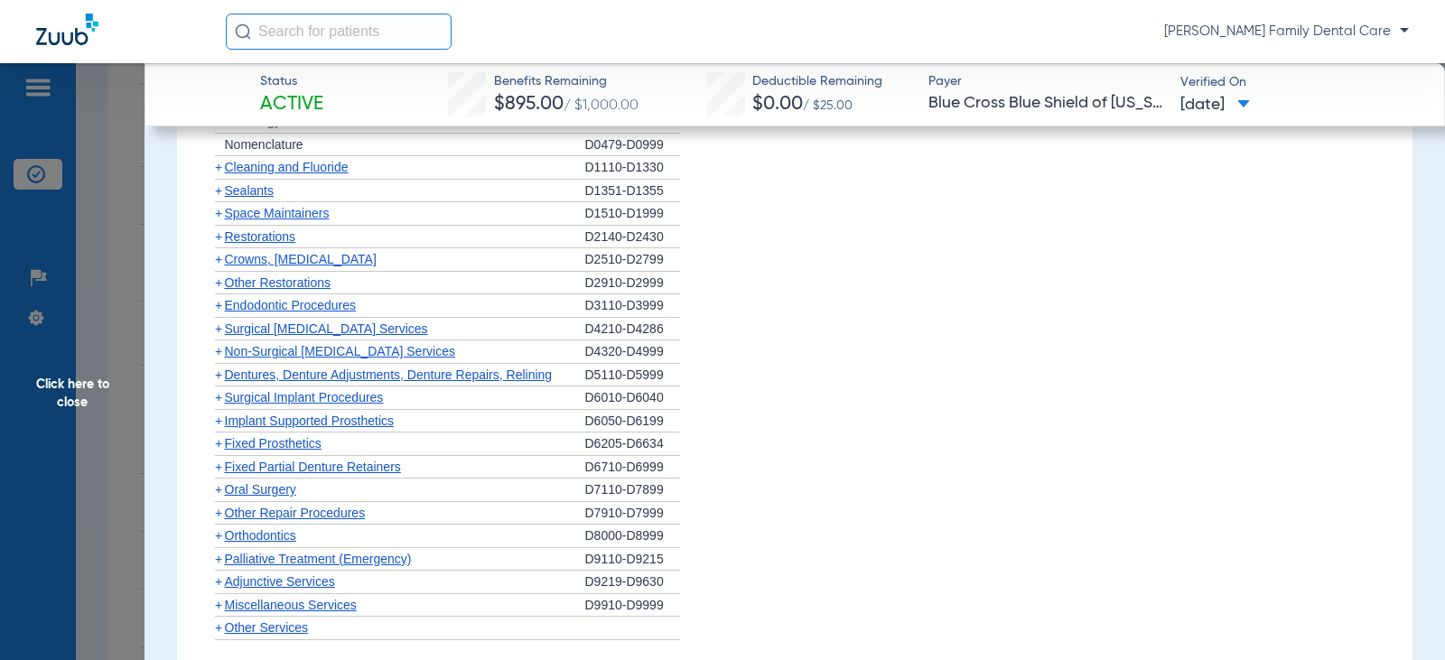
click at [219, 198] on span "+" at bounding box center [218, 190] width 7 height 14
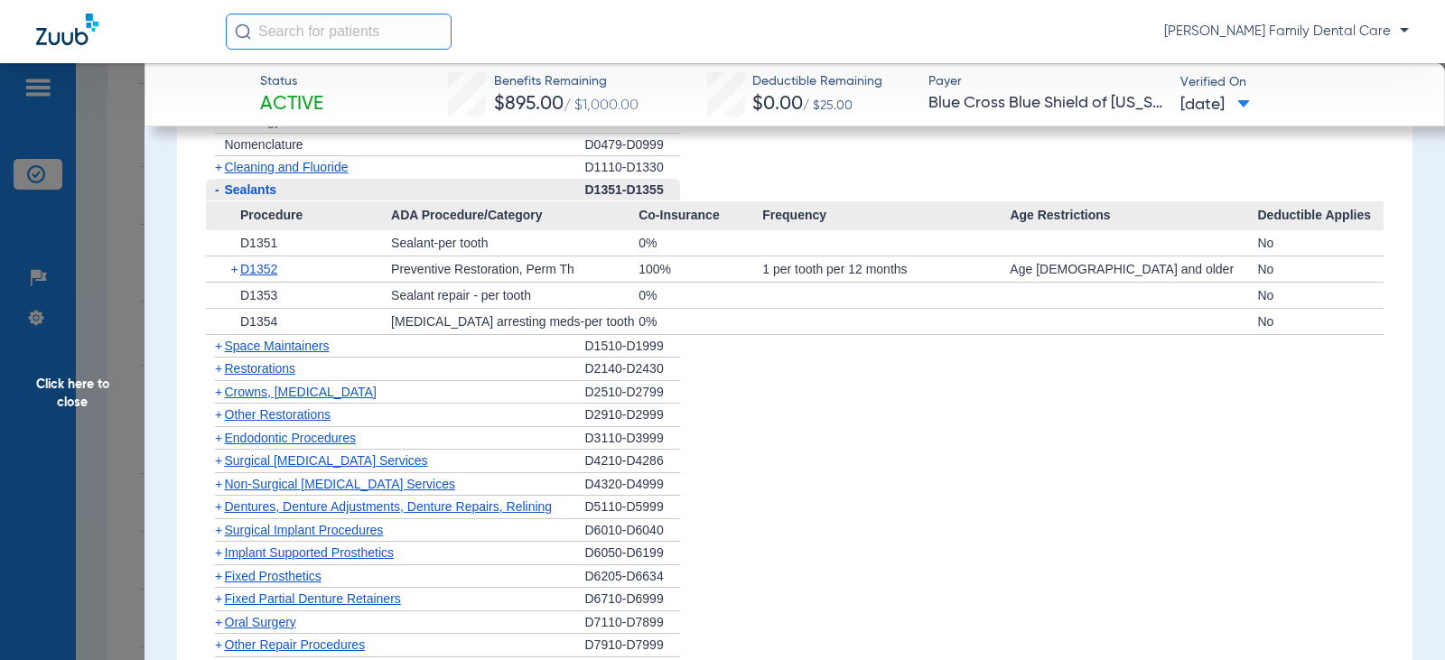
click at [219, 197] on span "-" at bounding box center [217, 189] width 5 height 14
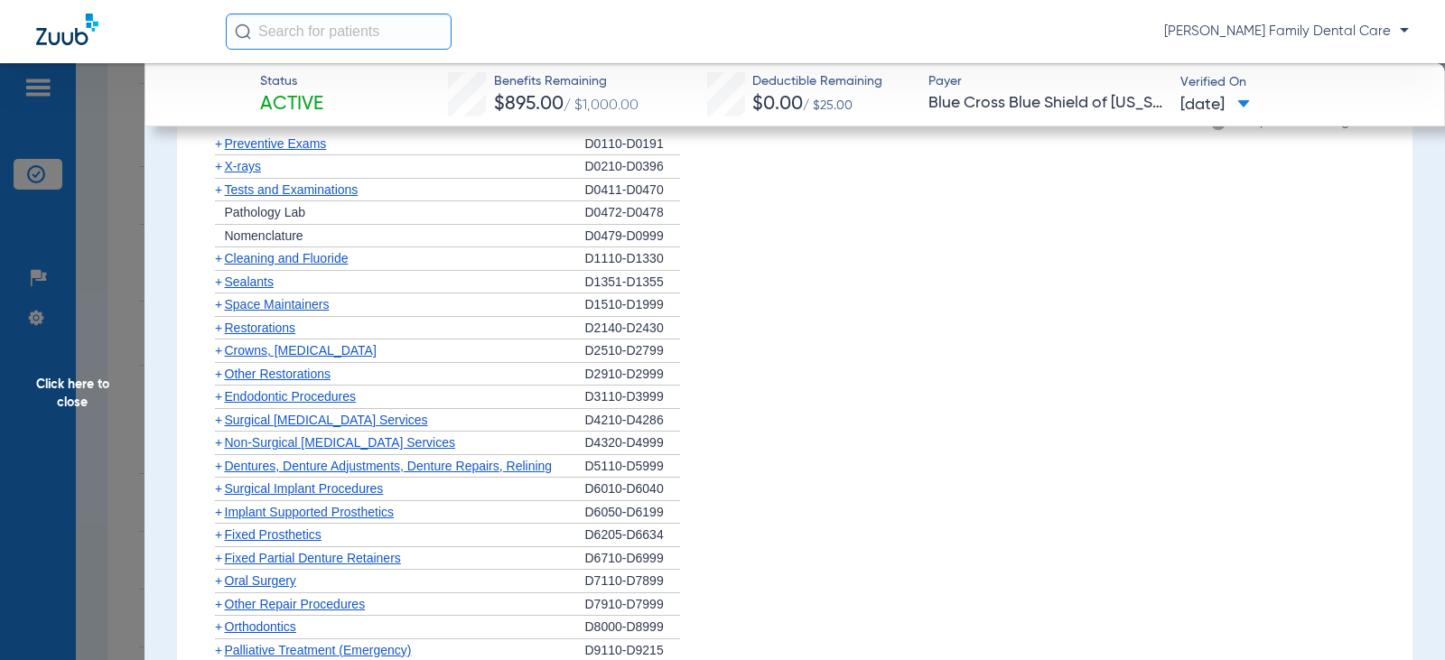
scroll to position [1625, 0]
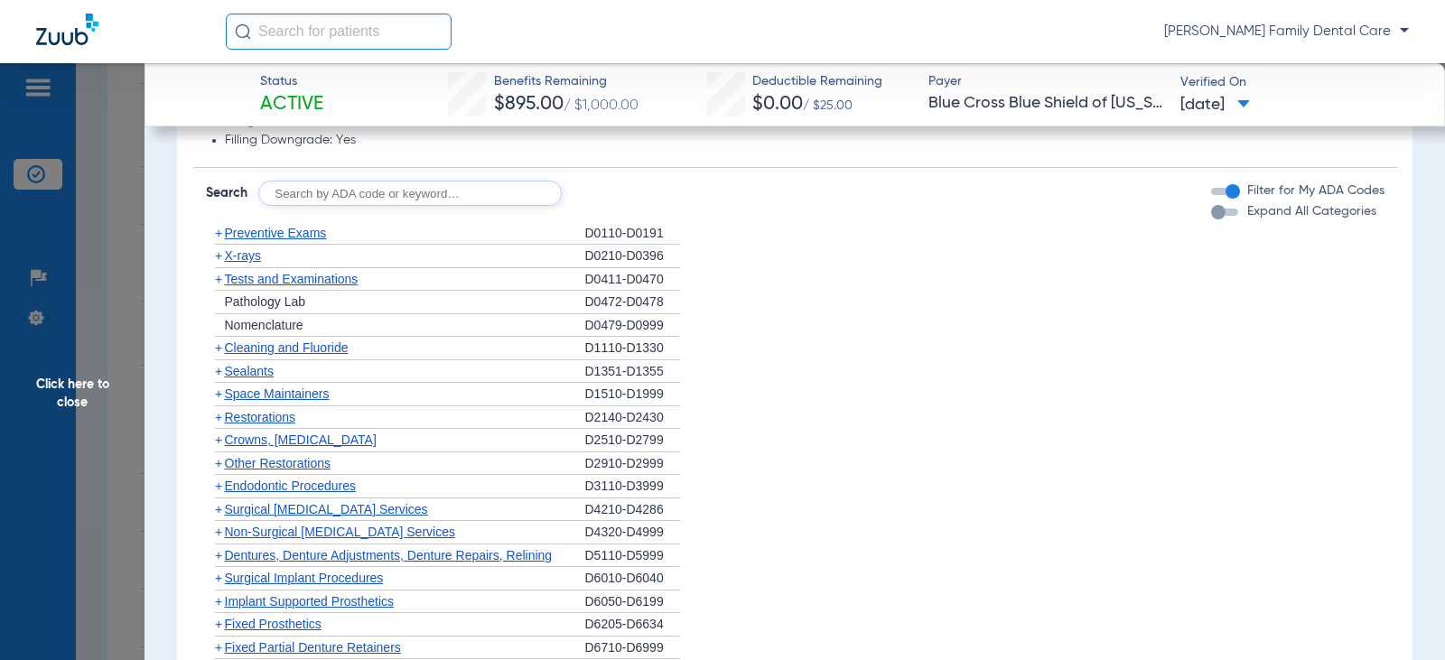
click at [218, 263] on span "+" at bounding box center [218, 255] width 7 height 14
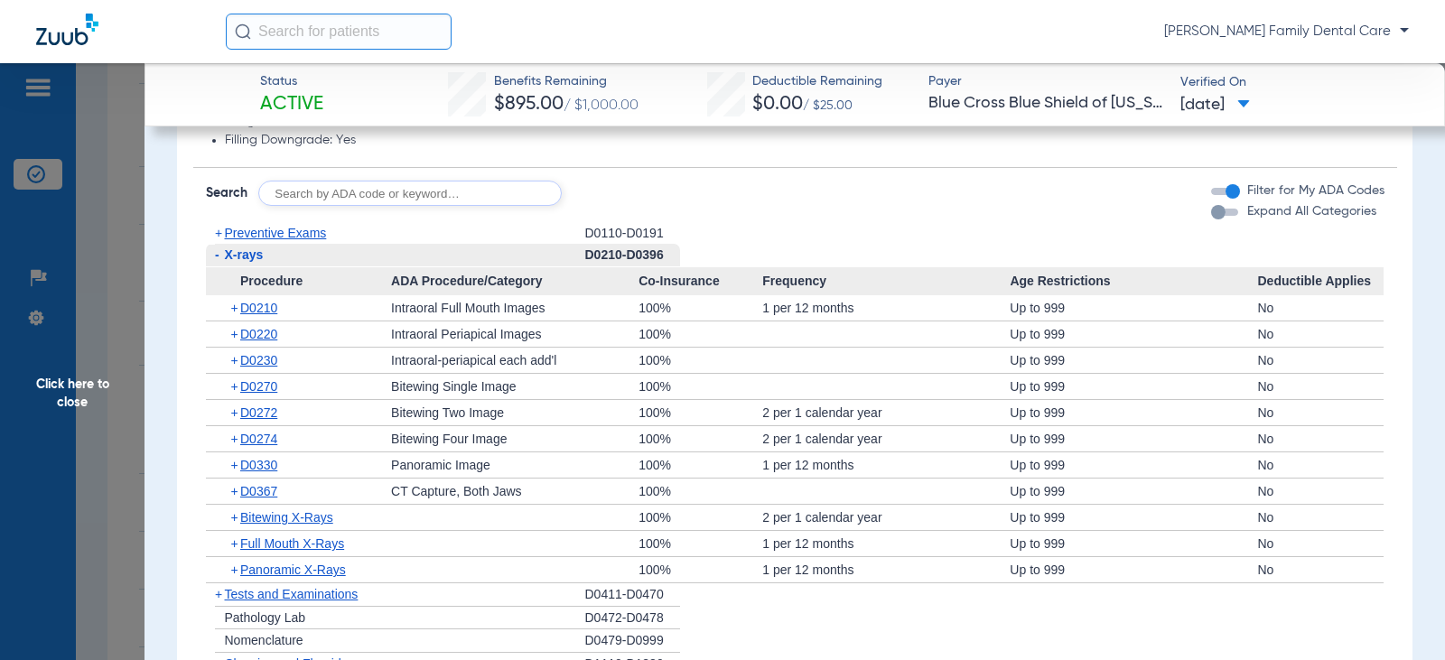
click at [216, 262] on span "-" at bounding box center [217, 254] width 5 height 14
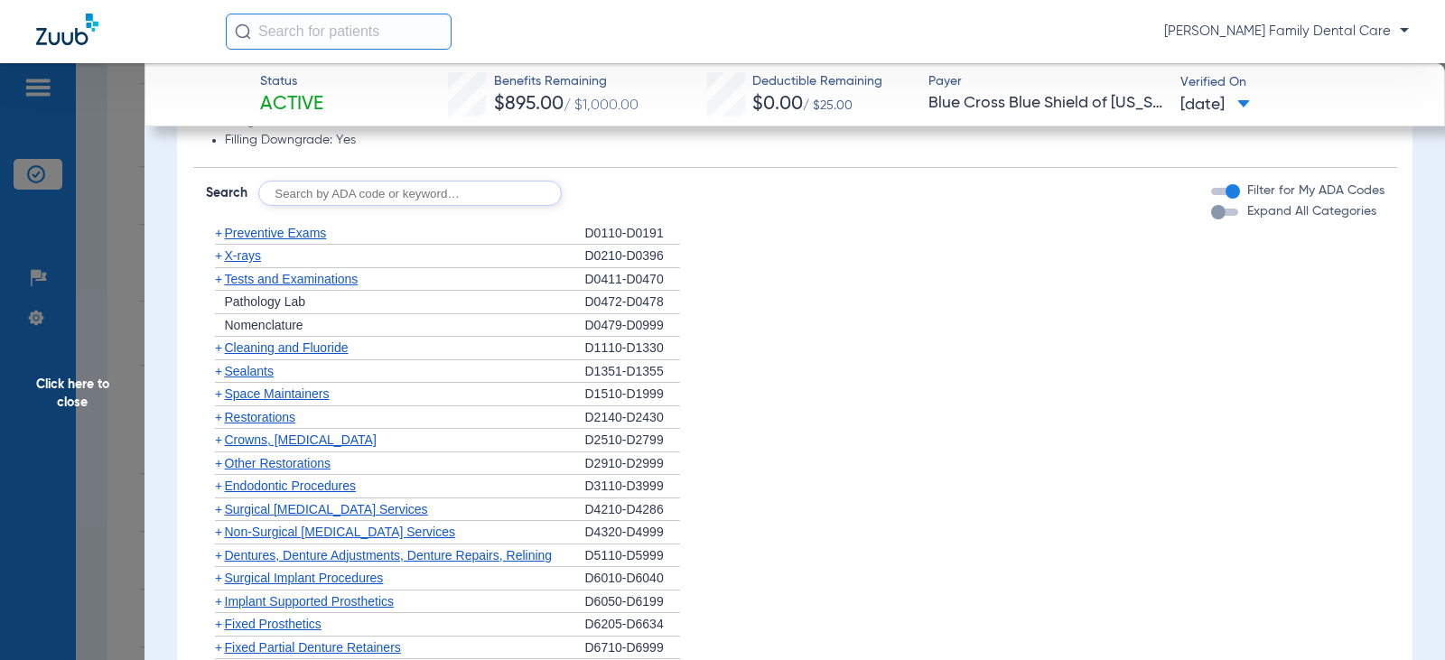
click at [215, 286] on span "+" at bounding box center [218, 279] width 7 height 14
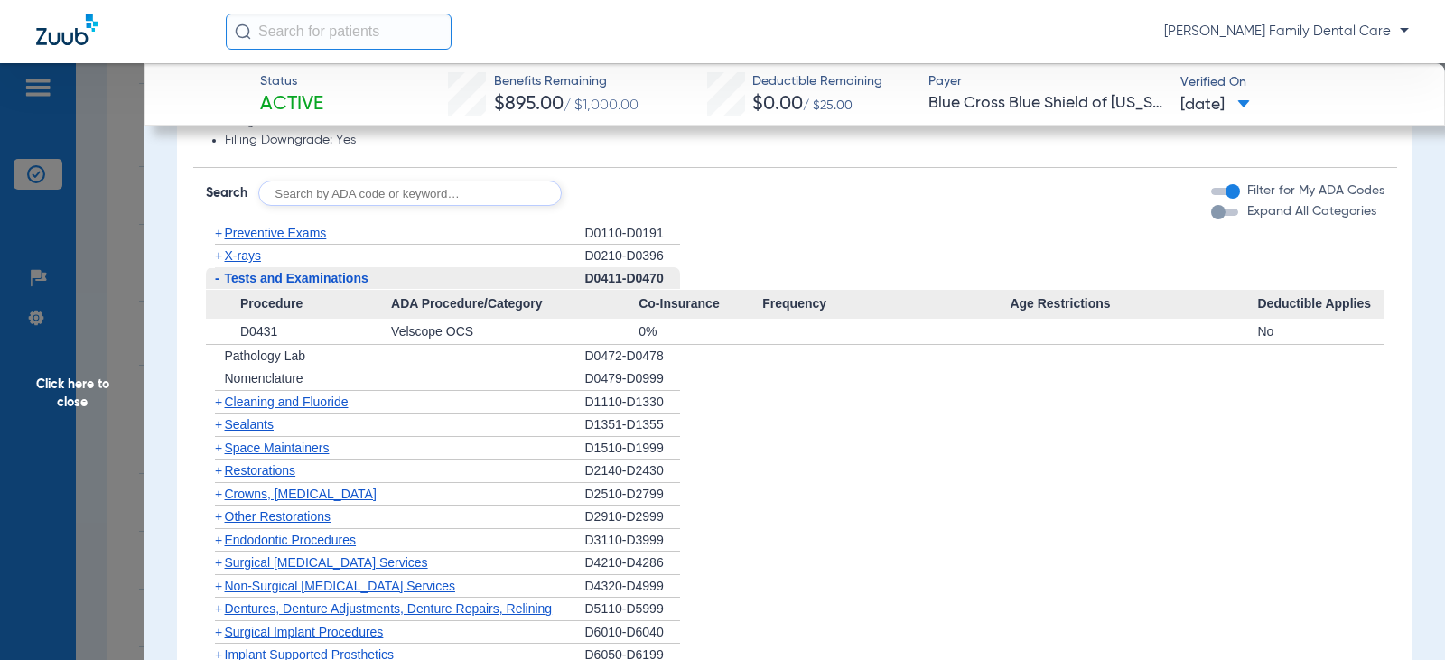
click at [215, 285] on span "-" at bounding box center [217, 278] width 5 height 14
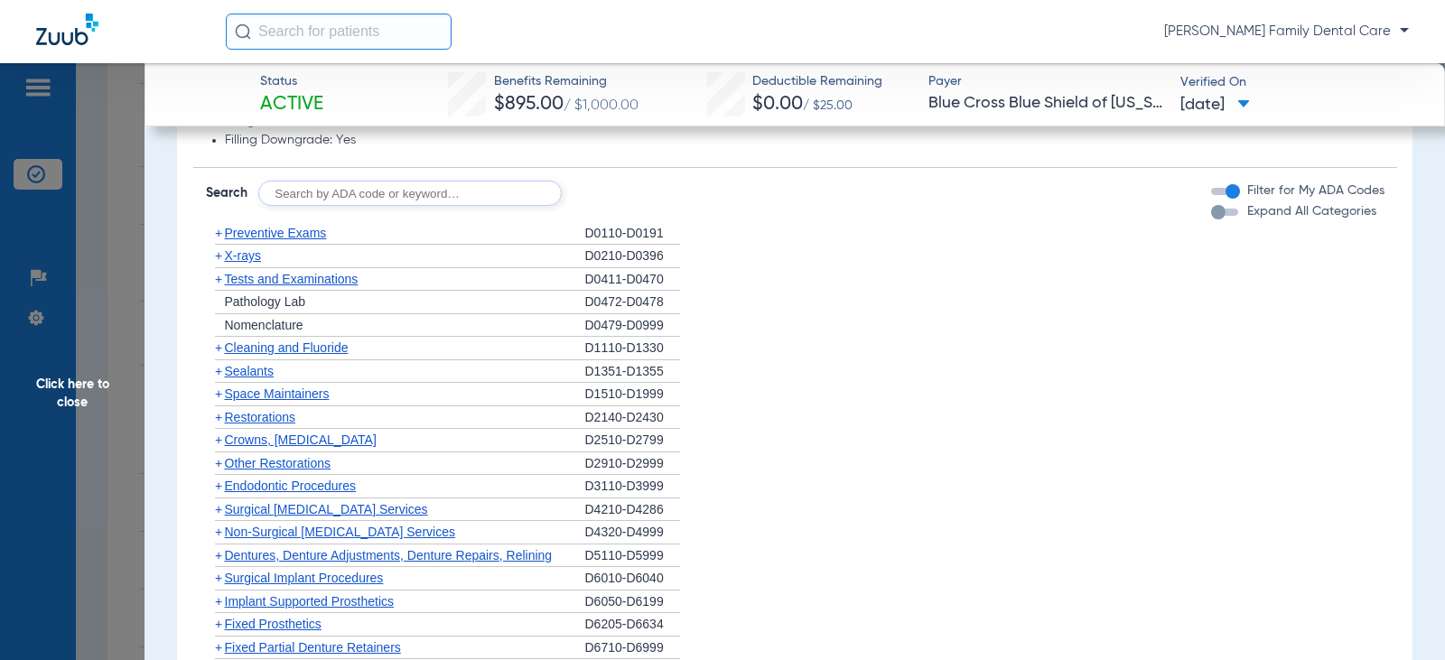
click at [218, 447] on span "+" at bounding box center [218, 439] width 7 height 14
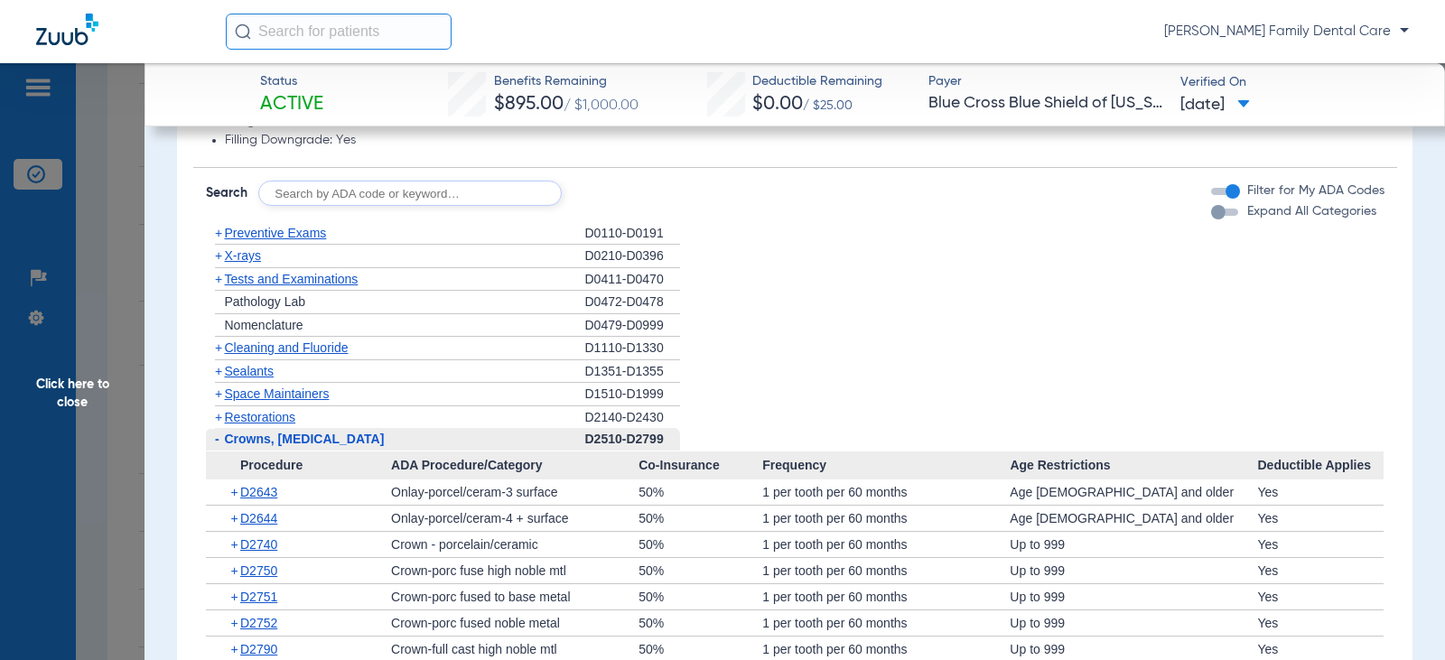
click at [218, 446] on span "-" at bounding box center [217, 439] width 5 height 14
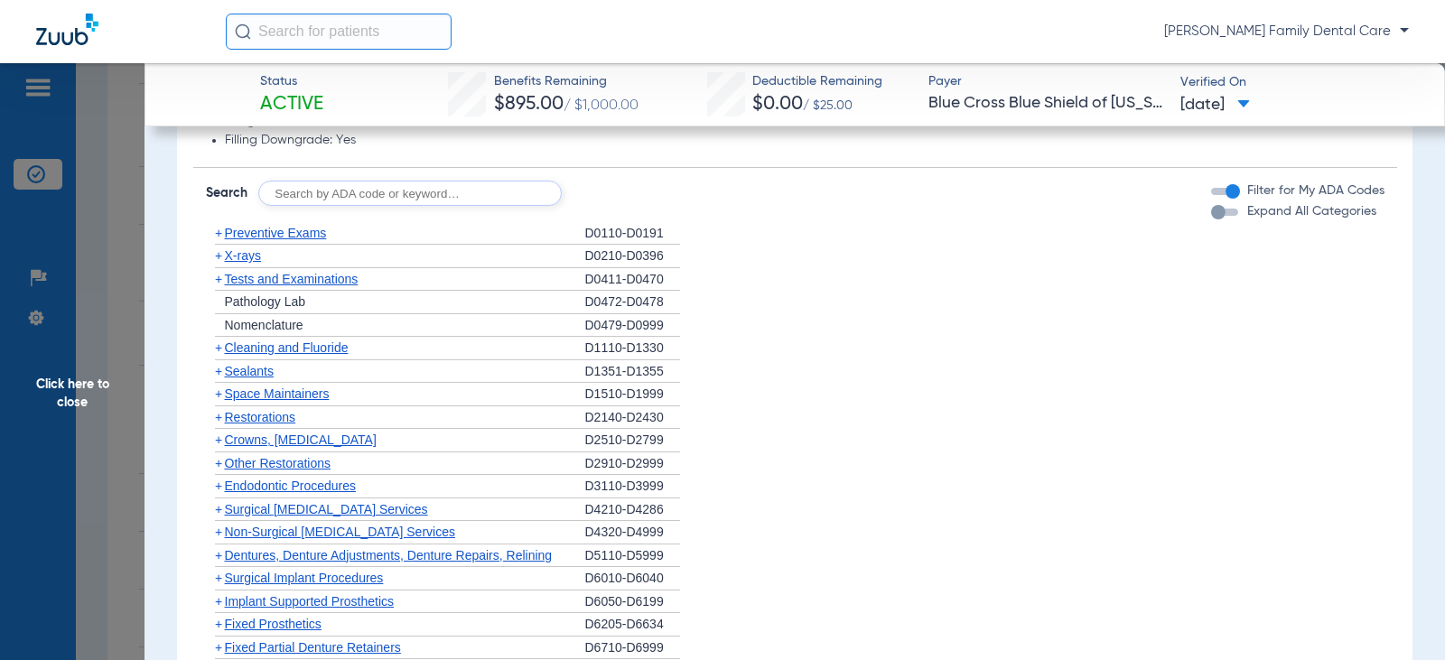
click at [215, 475] on span "+" at bounding box center [215, 463] width 19 height 23
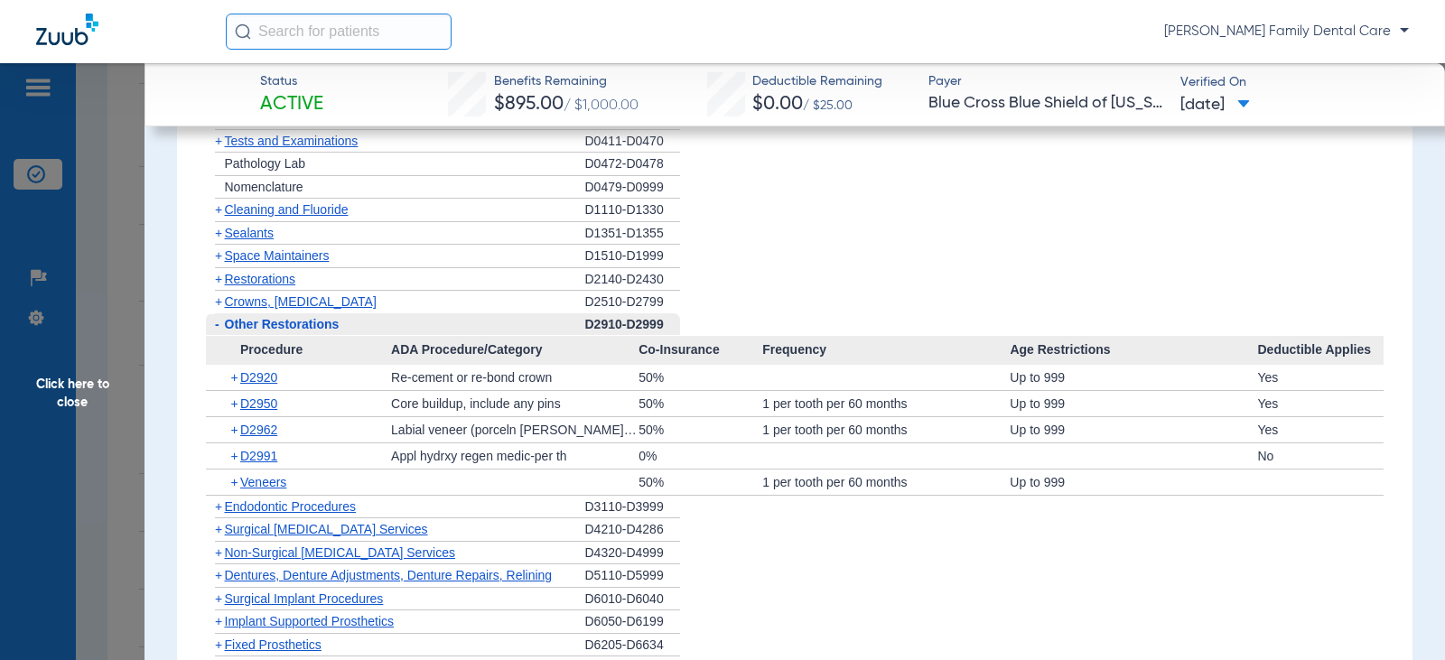
scroll to position [1806, 0]
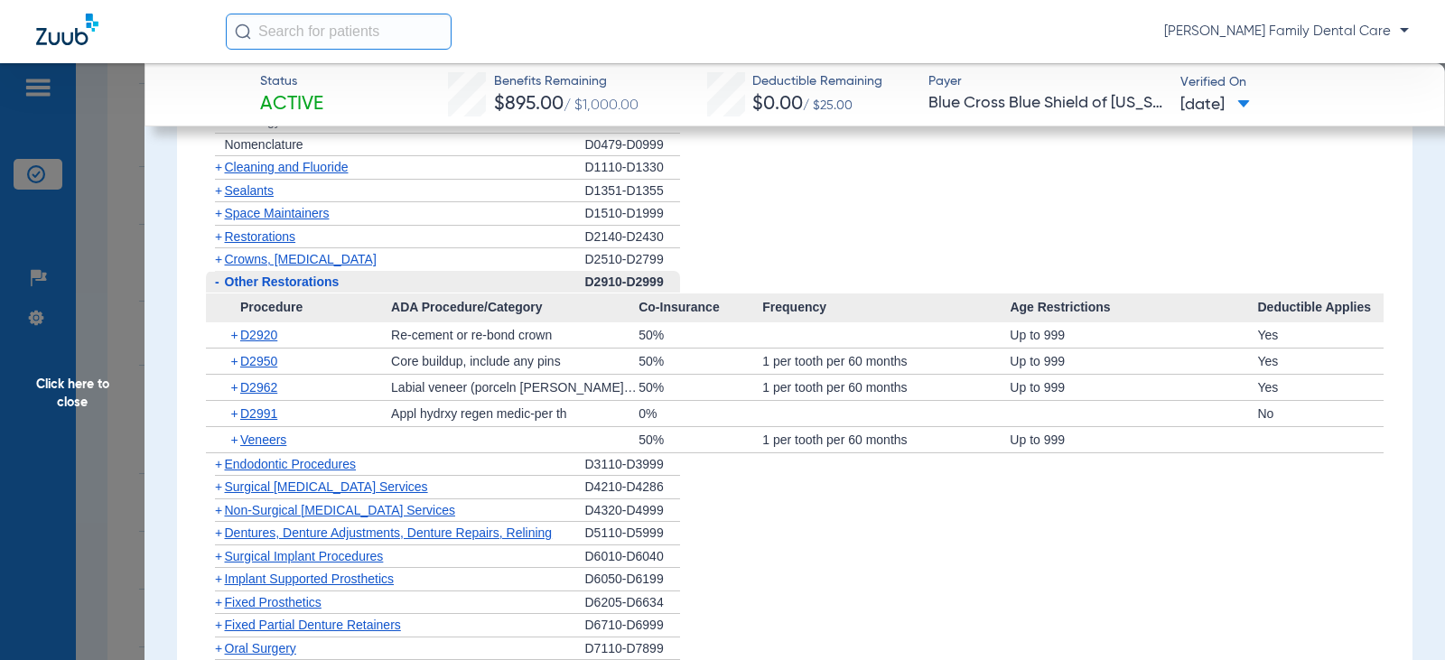
click at [217, 289] on span "-" at bounding box center [217, 281] width 5 height 14
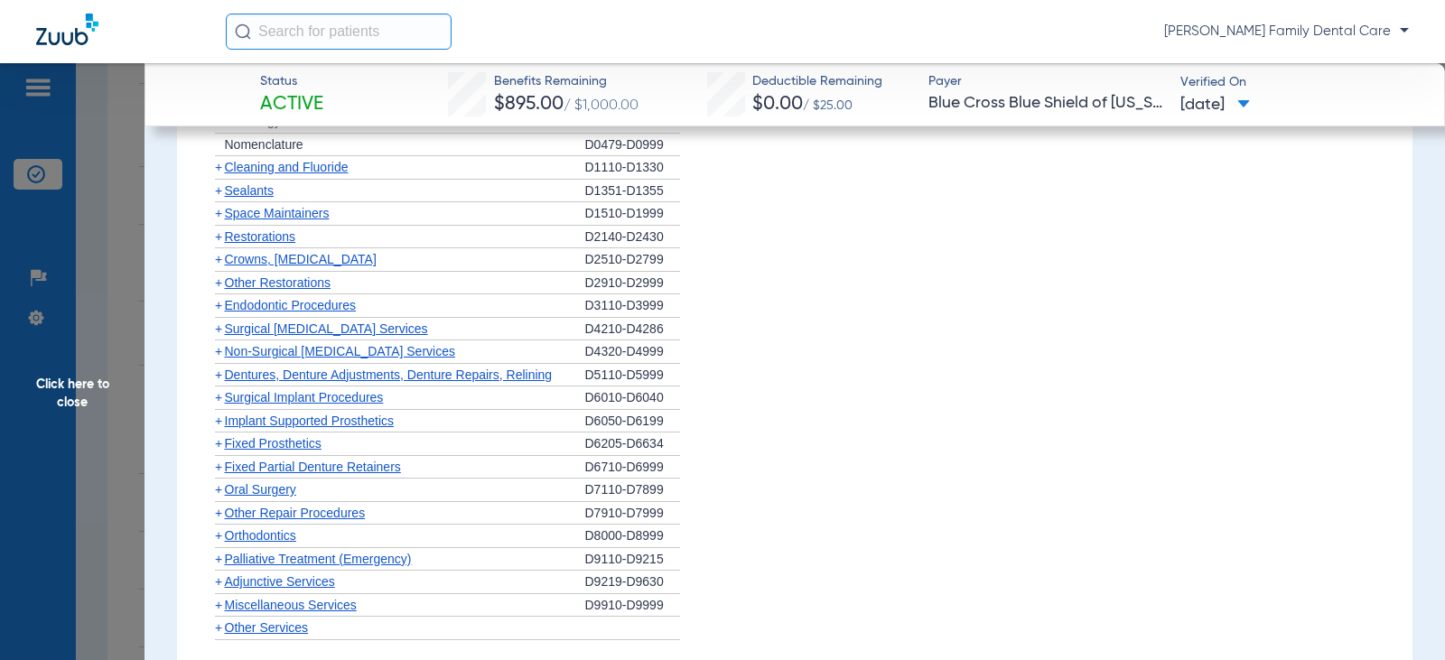
click at [217, 312] on span "+" at bounding box center [218, 305] width 7 height 14
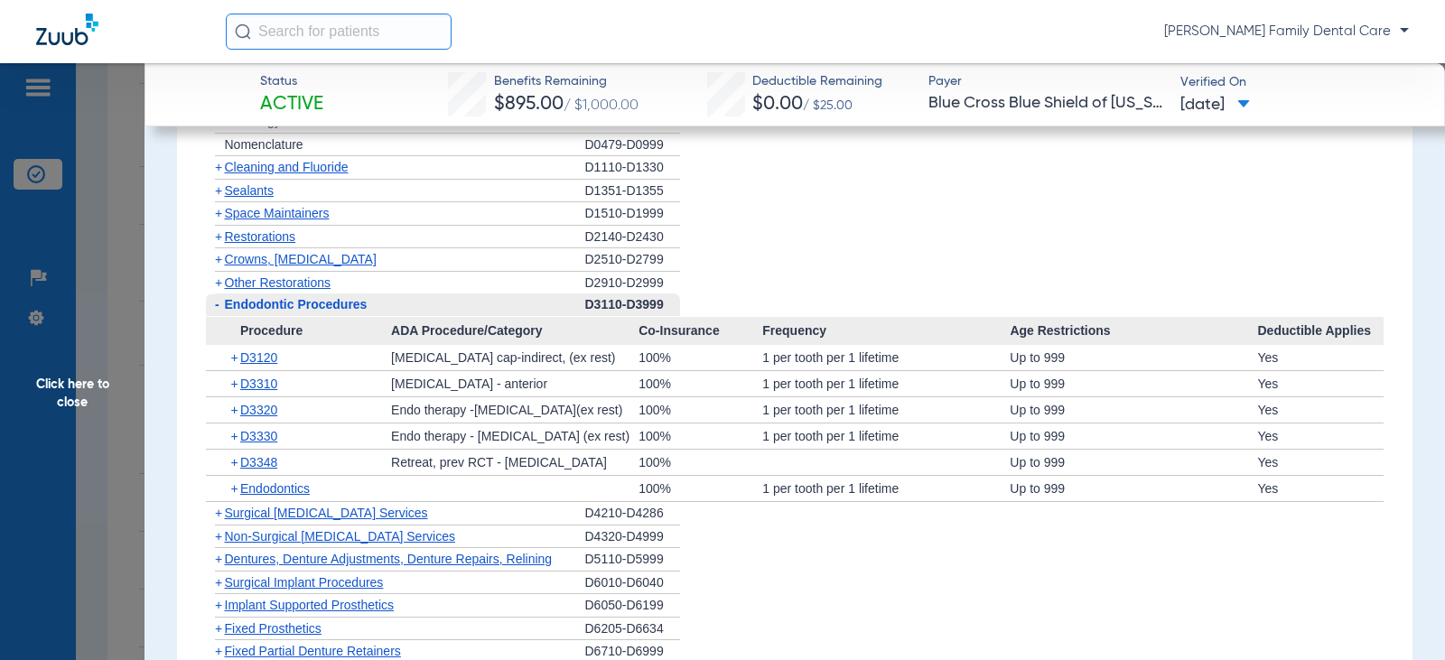
click at [217, 312] on span "-" at bounding box center [217, 304] width 5 height 14
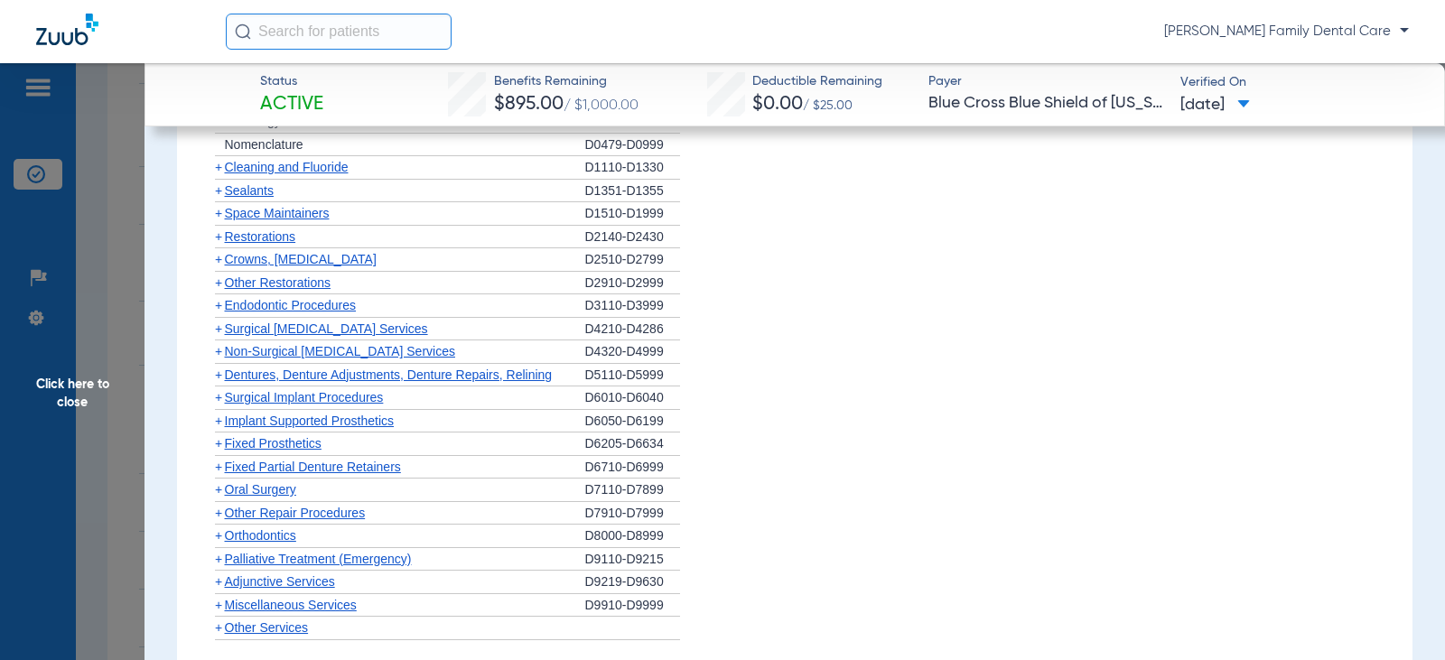
click at [215, 358] on span "+" at bounding box center [218, 351] width 7 height 14
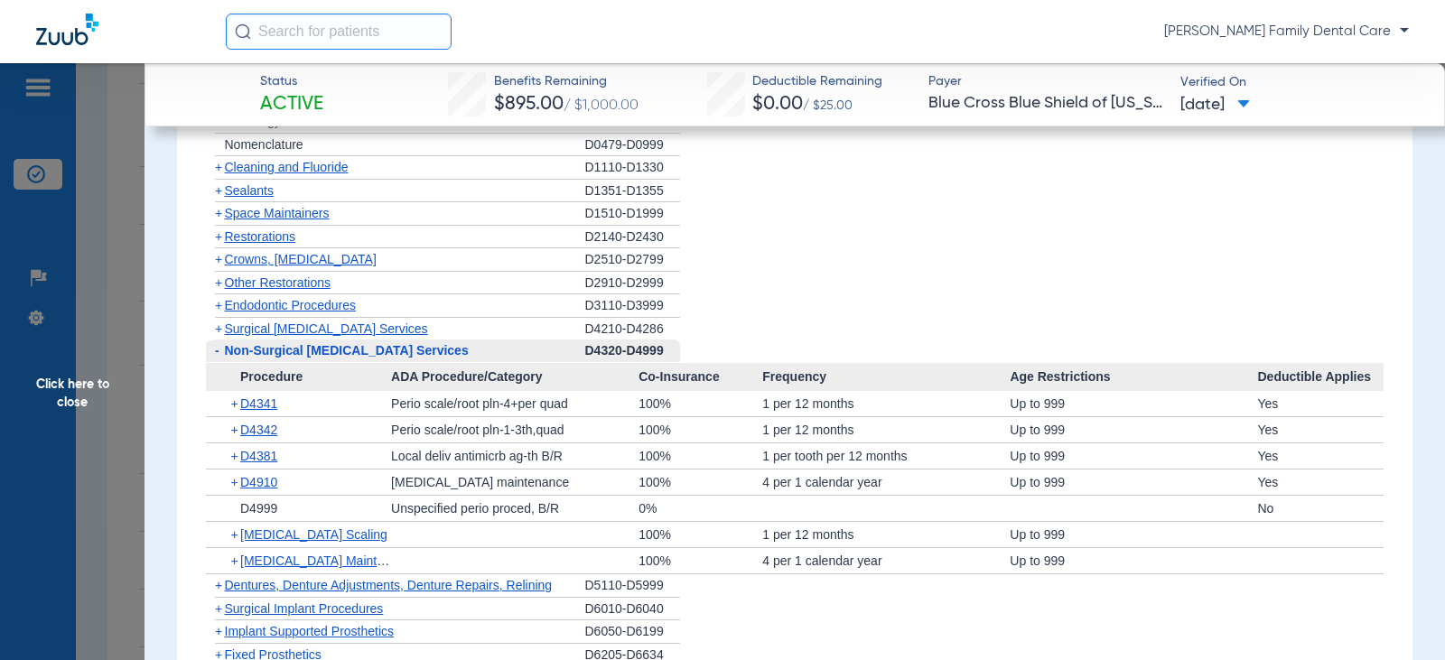
click at [215, 358] on span "-" at bounding box center [217, 350] width 5 height 14
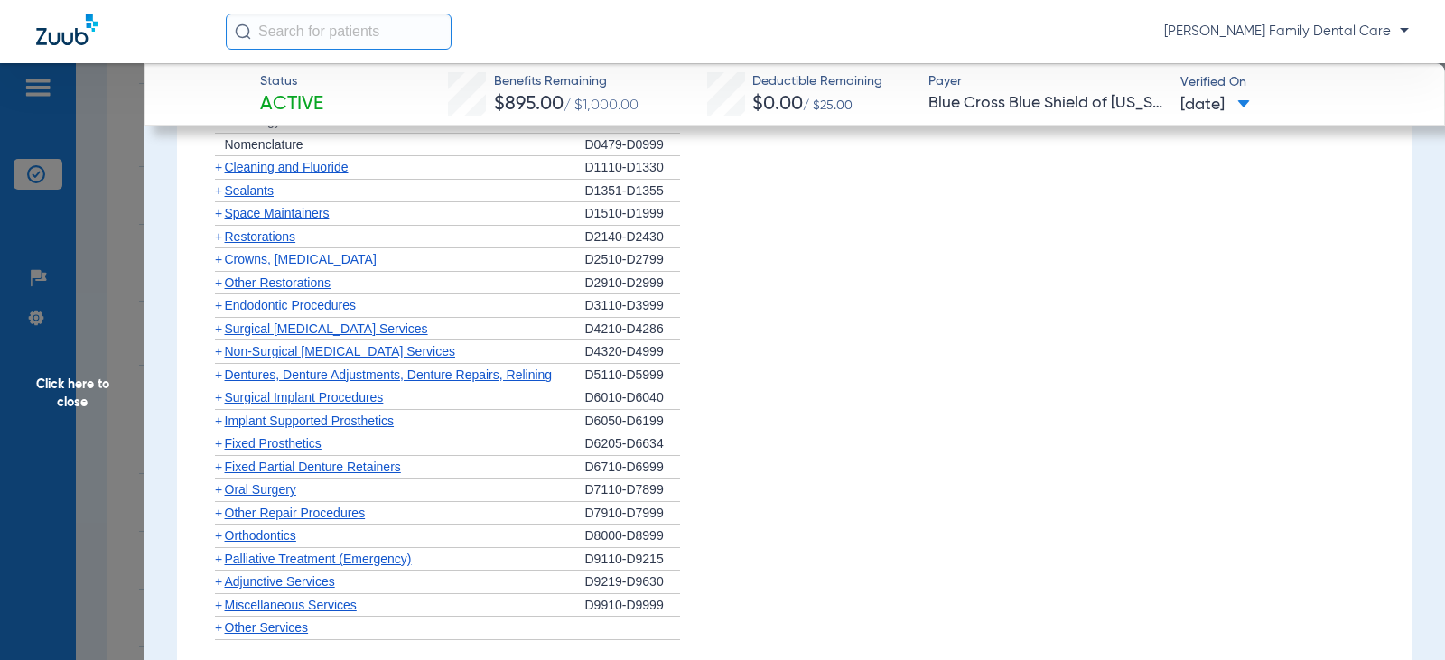
click at [216, 382] on span "+" at bounding box center [218, 374] width 7 height 14
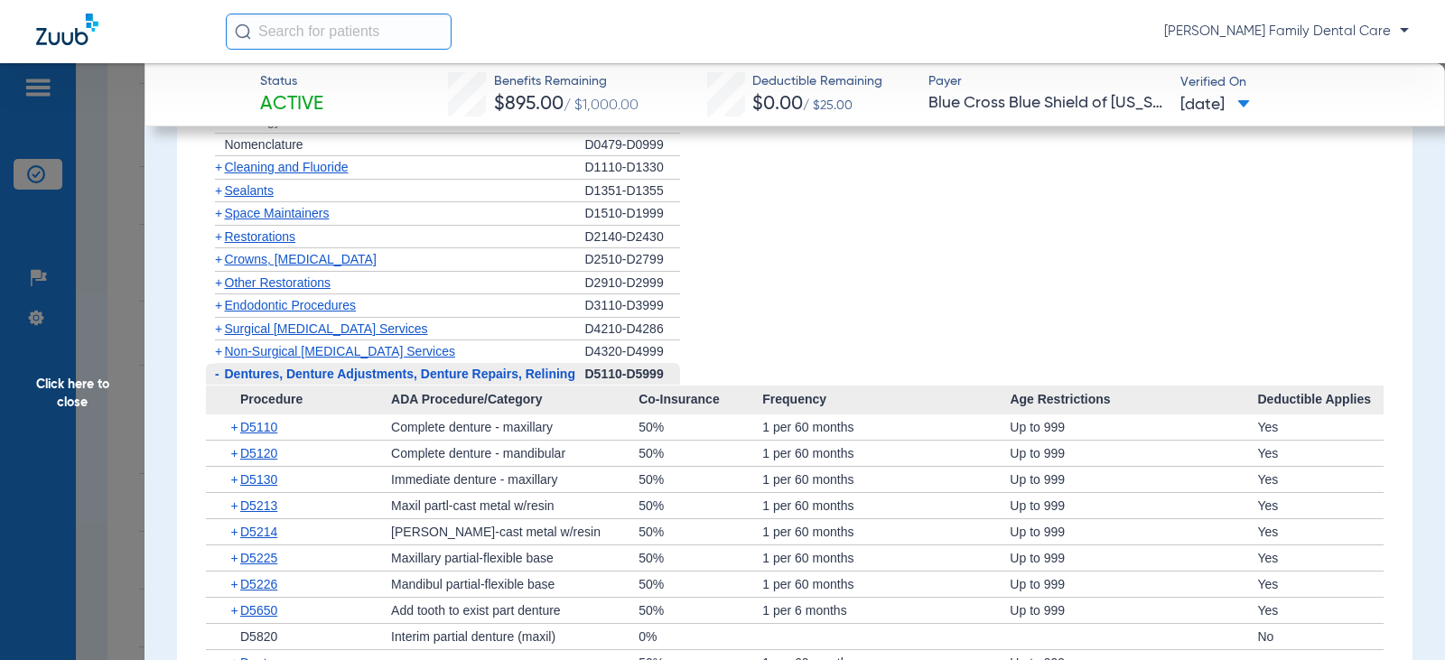
click at [217, 381] on span "-" at bounding box center [217, 374] width 5 height 14
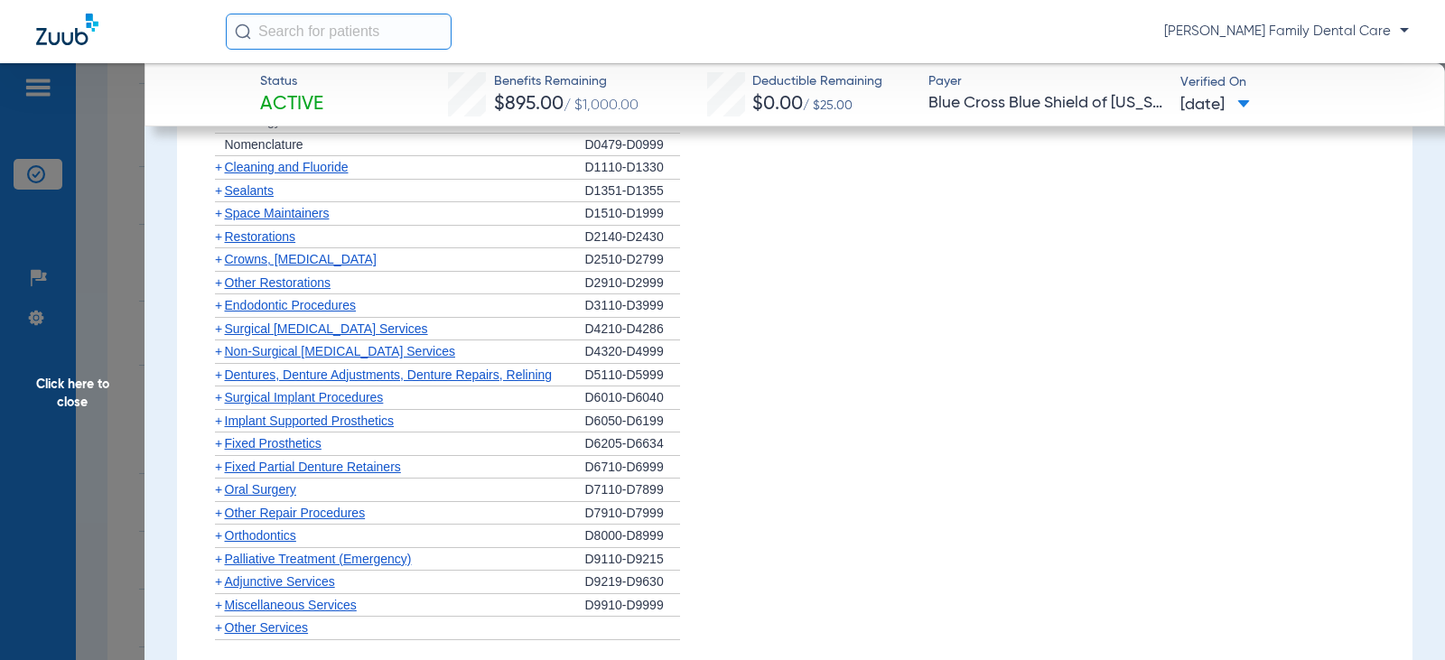
click at [217, 405] on span "+" at bounding box center [218, 397] width 7 height 14
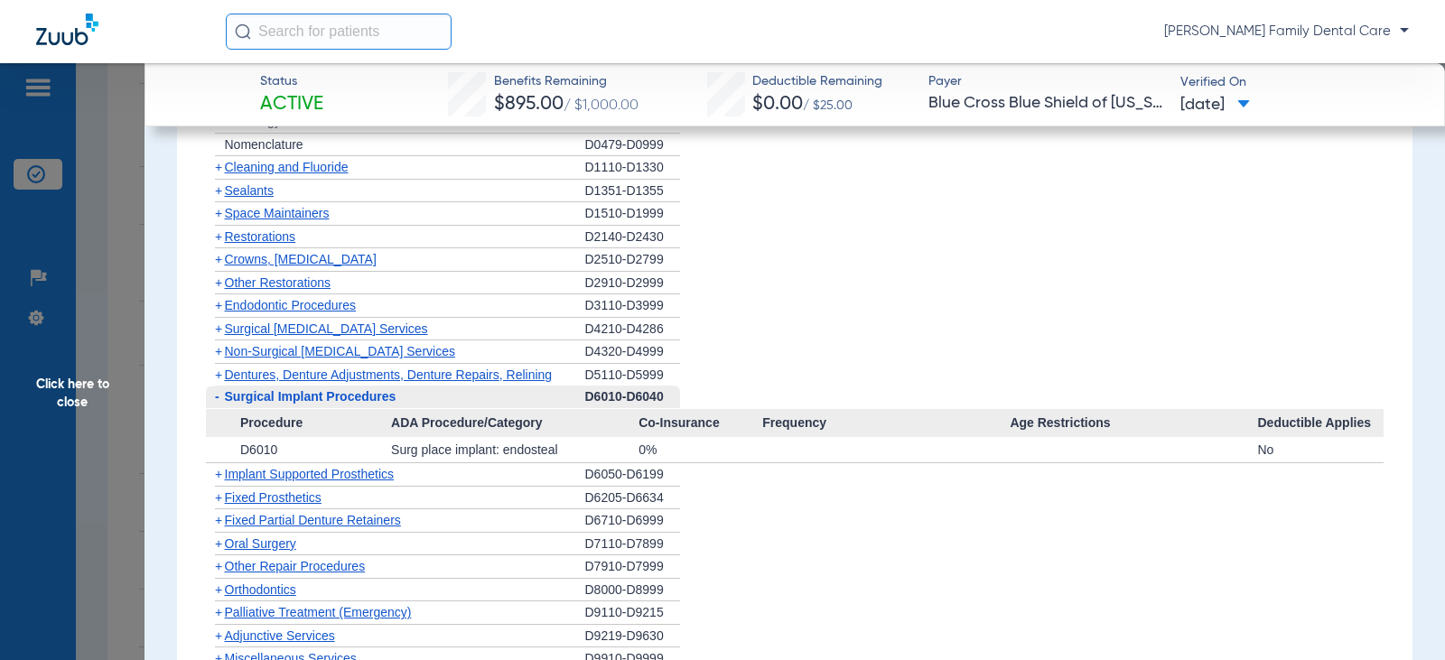
click at [217, 404] on span "-" at bounding box center [217, 396] width 5 height 14
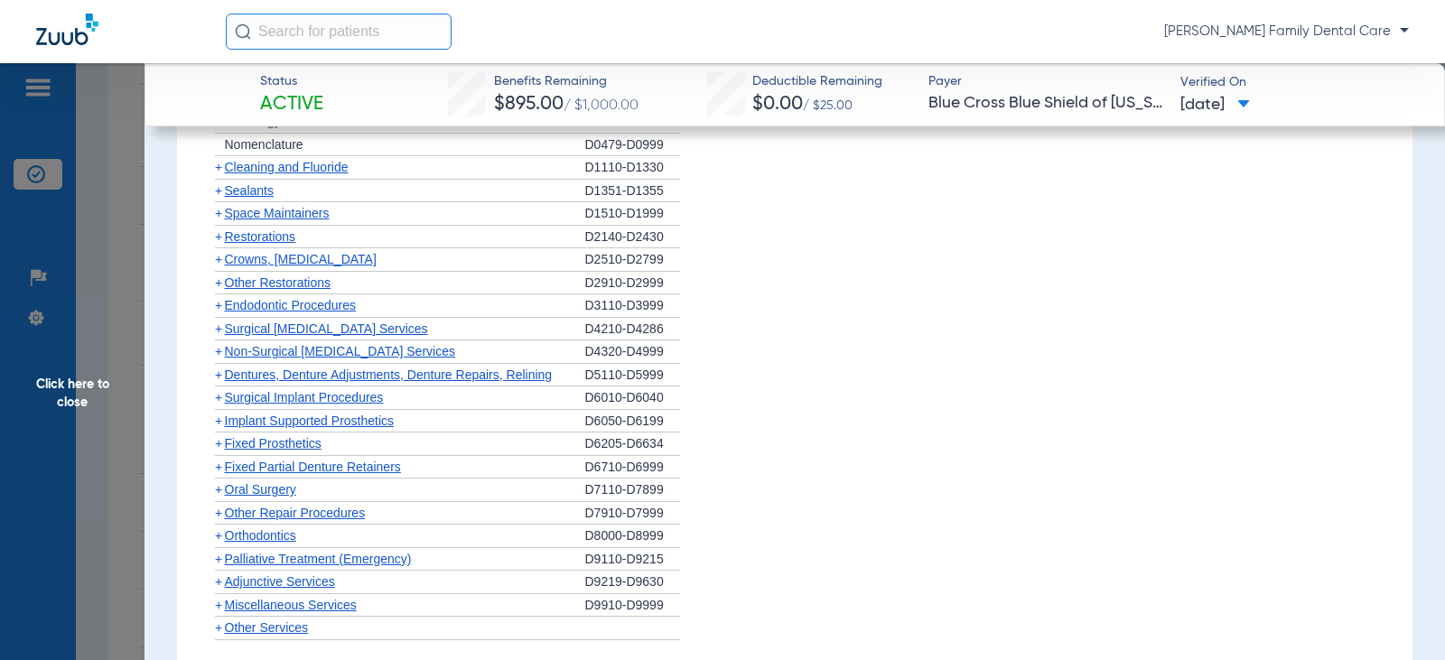
click at [217, 428] on span "+" at bounding box center [218, 421] width 7 height 14
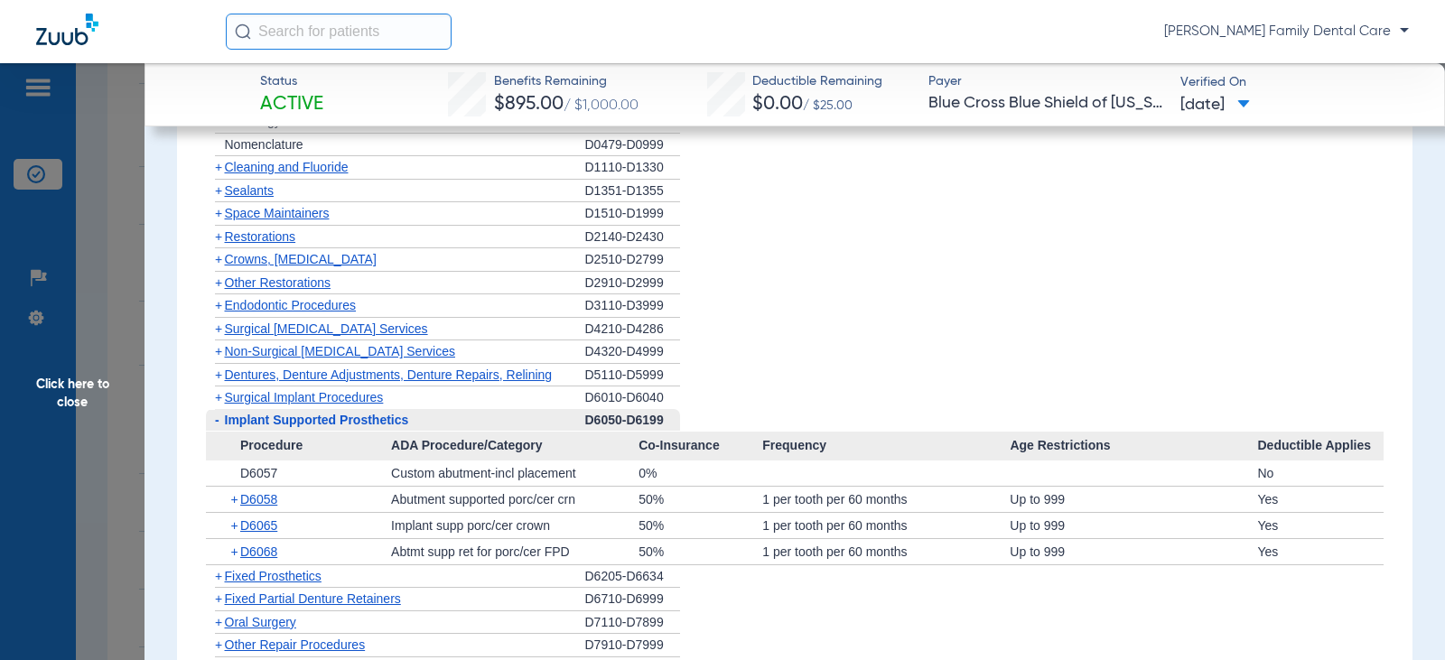
click at [215, 427] on span "-" at bounding box center [217, 420] width 5 height 14
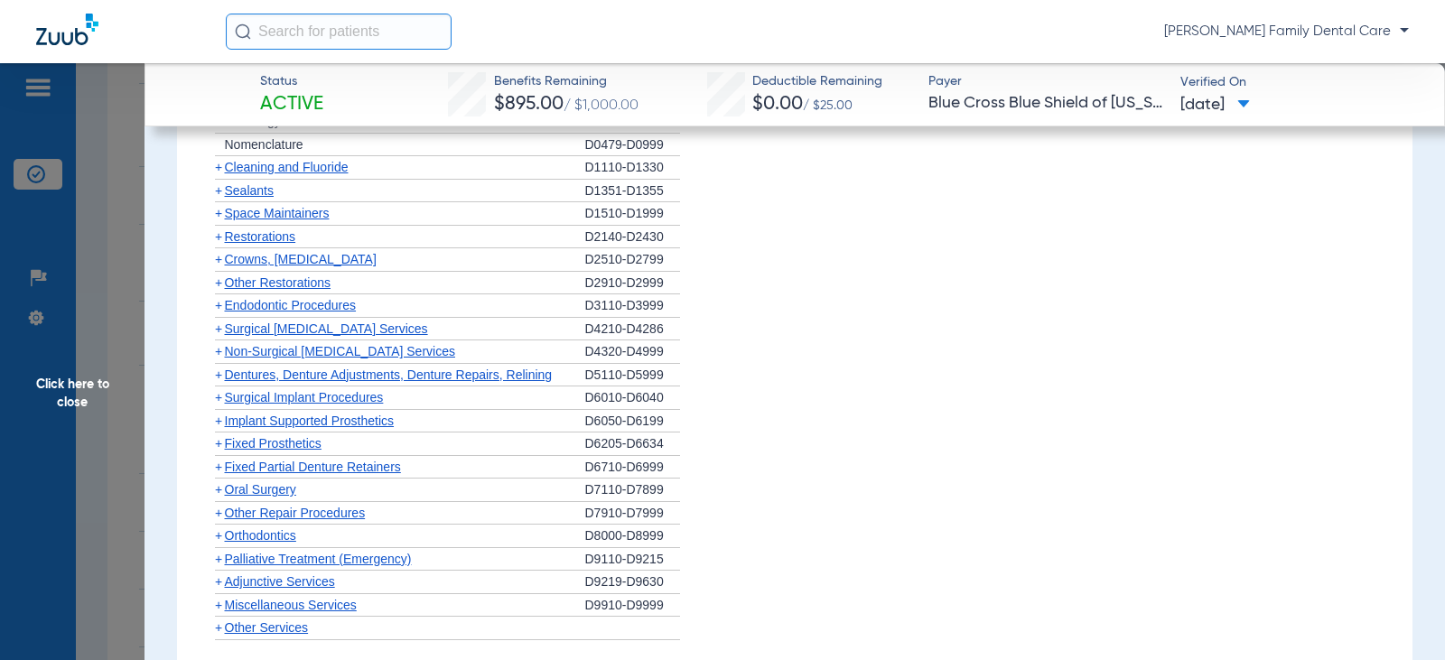
click at [215, 451] on span "+" at bounding box center [218, 443] width 7 height 14
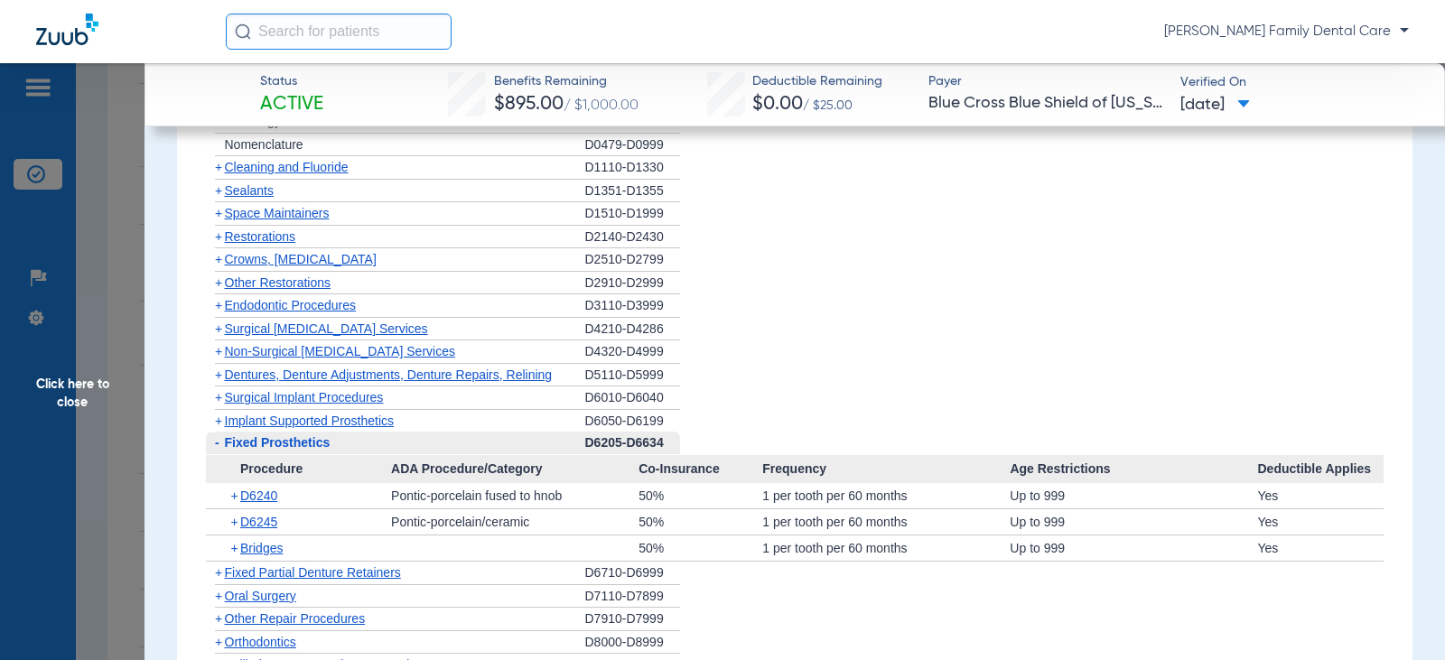
click at [216, 450] on span "-" at bounding box center [217, 442] width 5 height 14
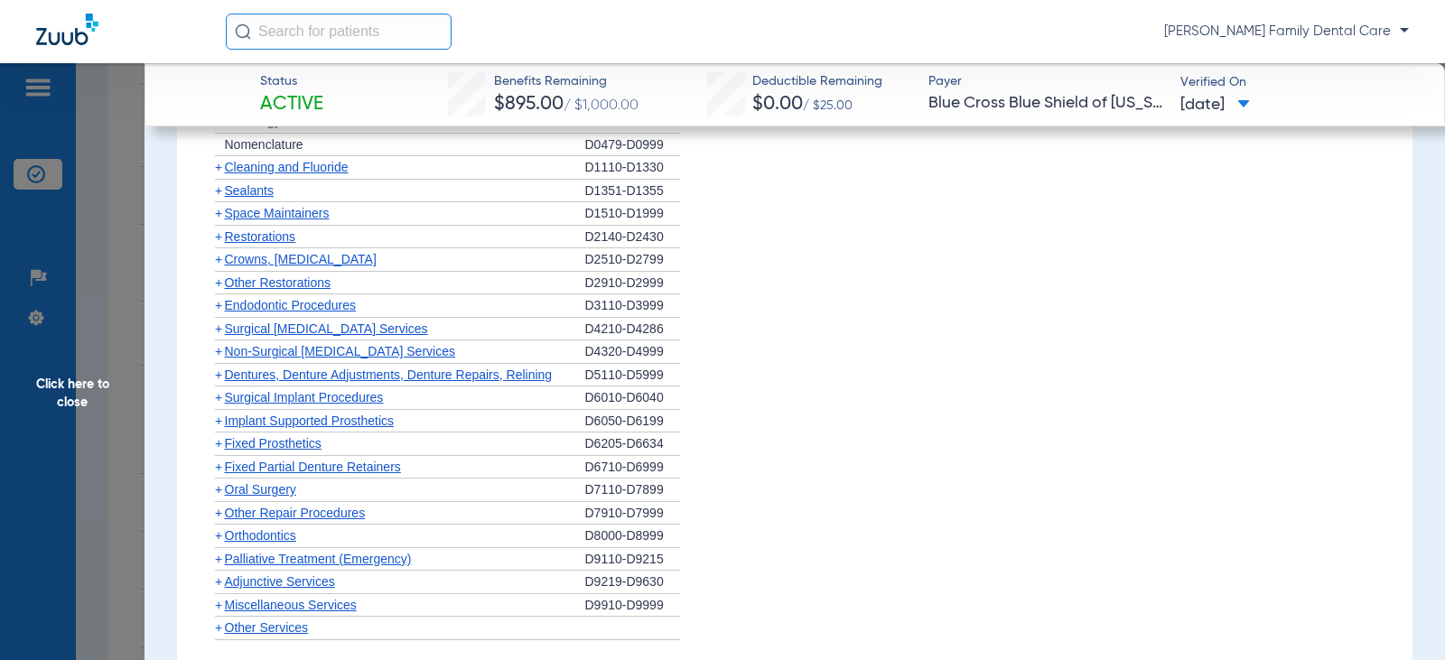
click at [217, 474] on span "+" at bounding box center [218, 467] width 7 height 14
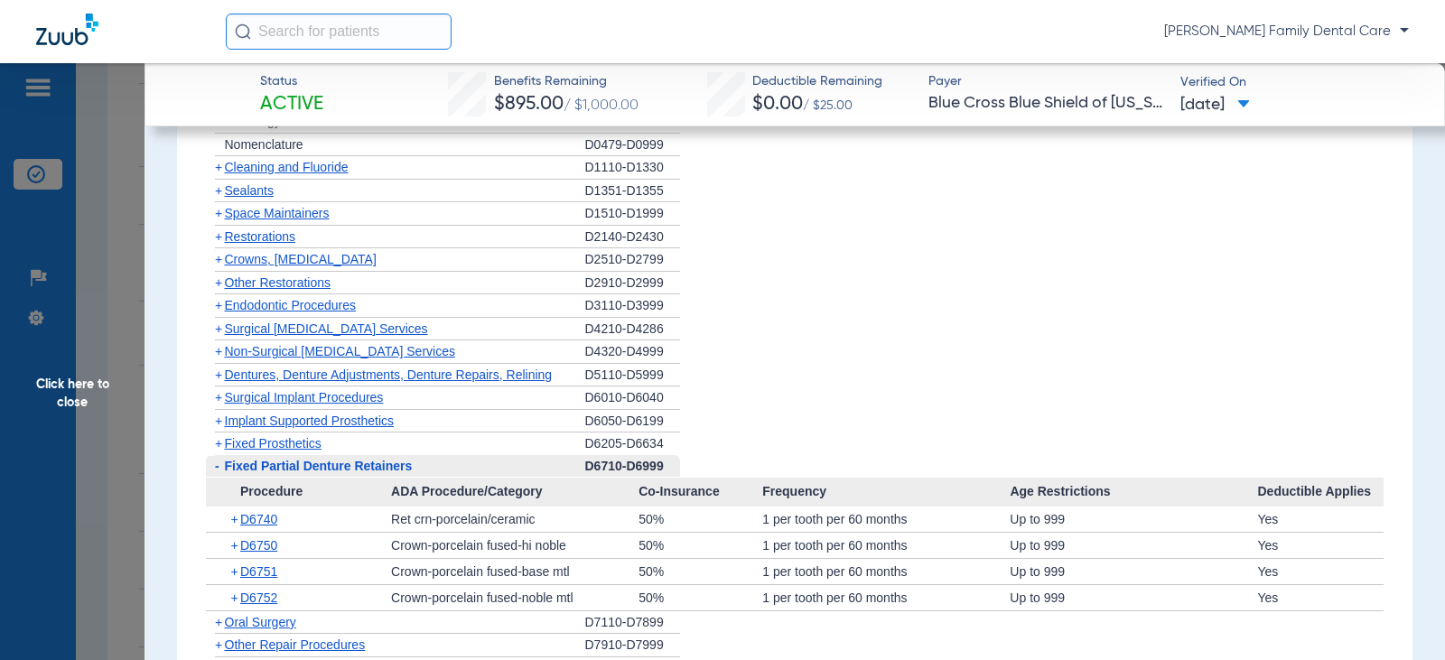
click at [217, 473] on span "-" at bounding box center [217, 466] width 5 height 14
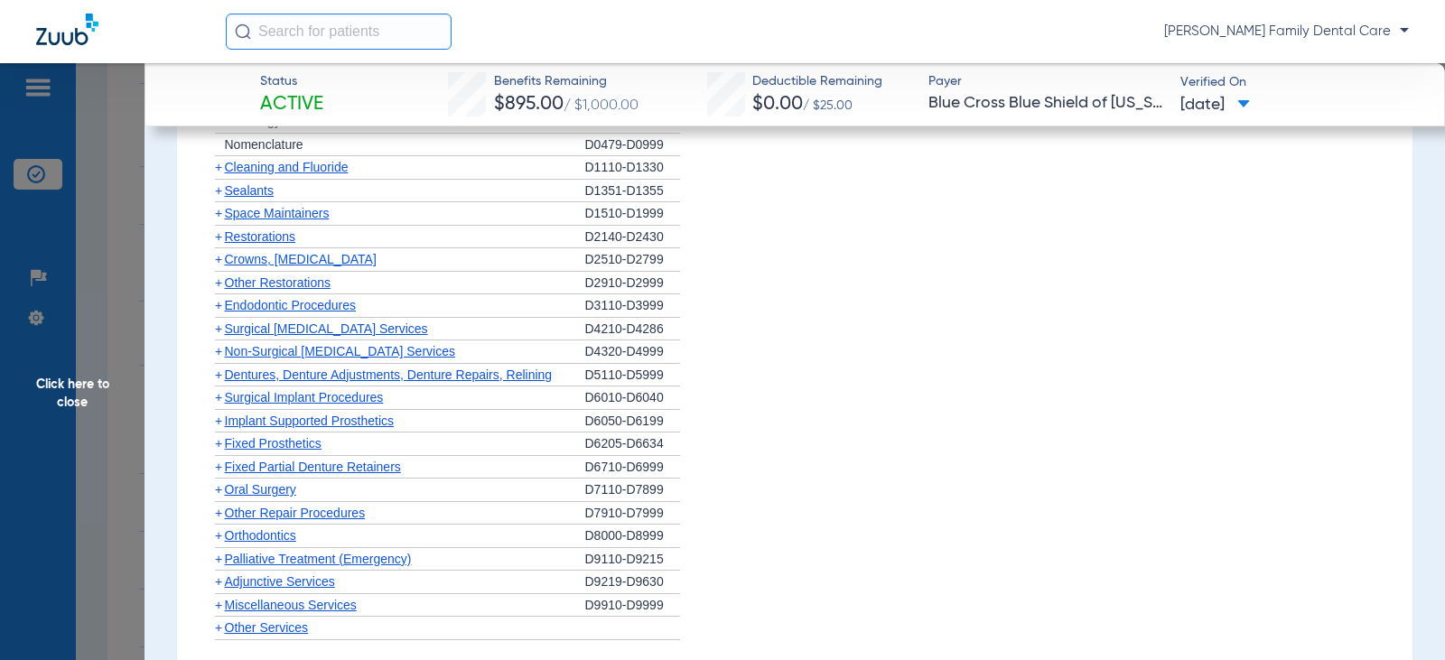
click at [217, 497] on span "+" at bounding box center [218, 489] width 7 height 14
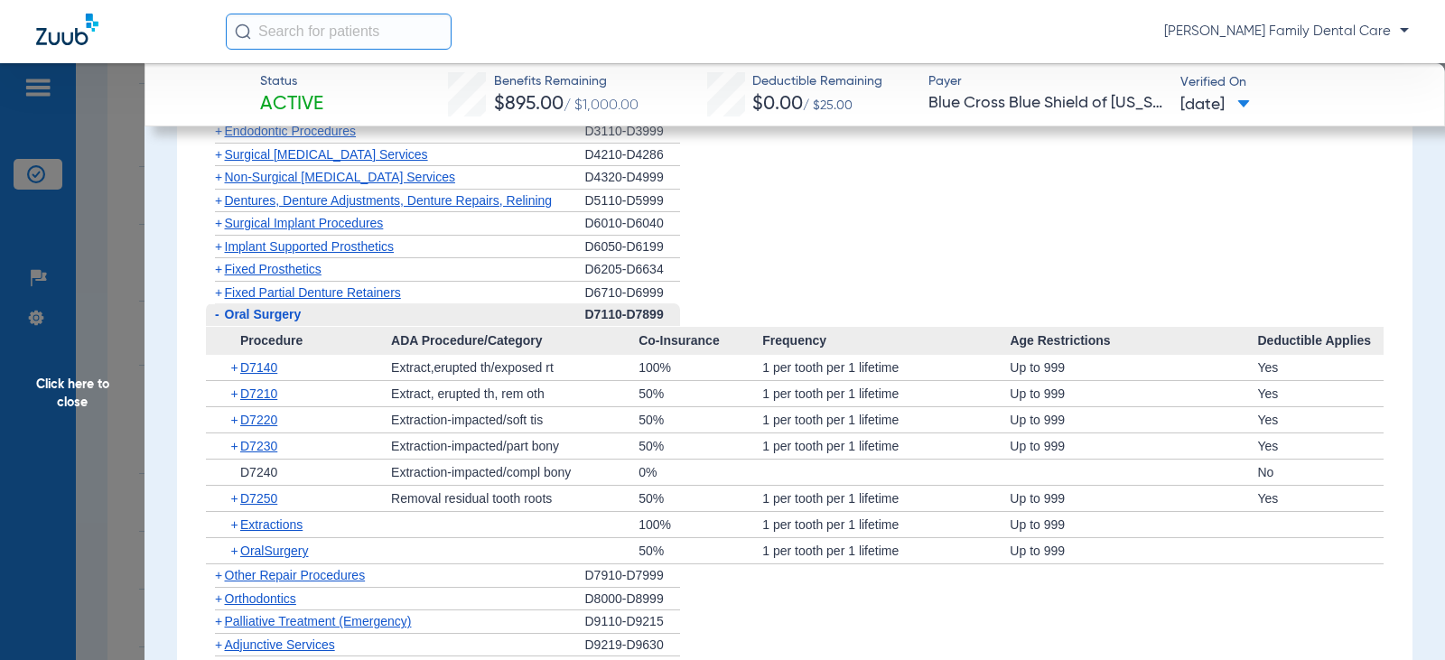
scroll to position [1986, 0]
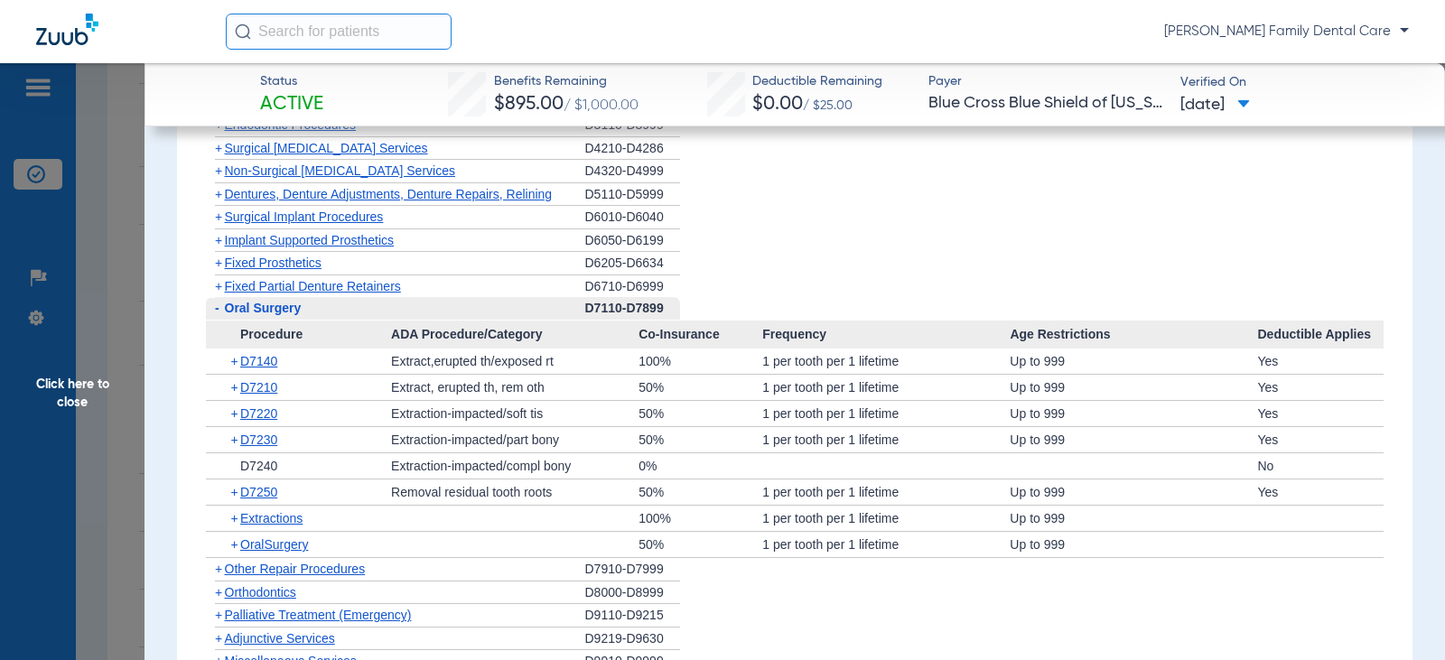
click at [215, 315] on span "-" at bounding box center [217, 308] width 5 height 14
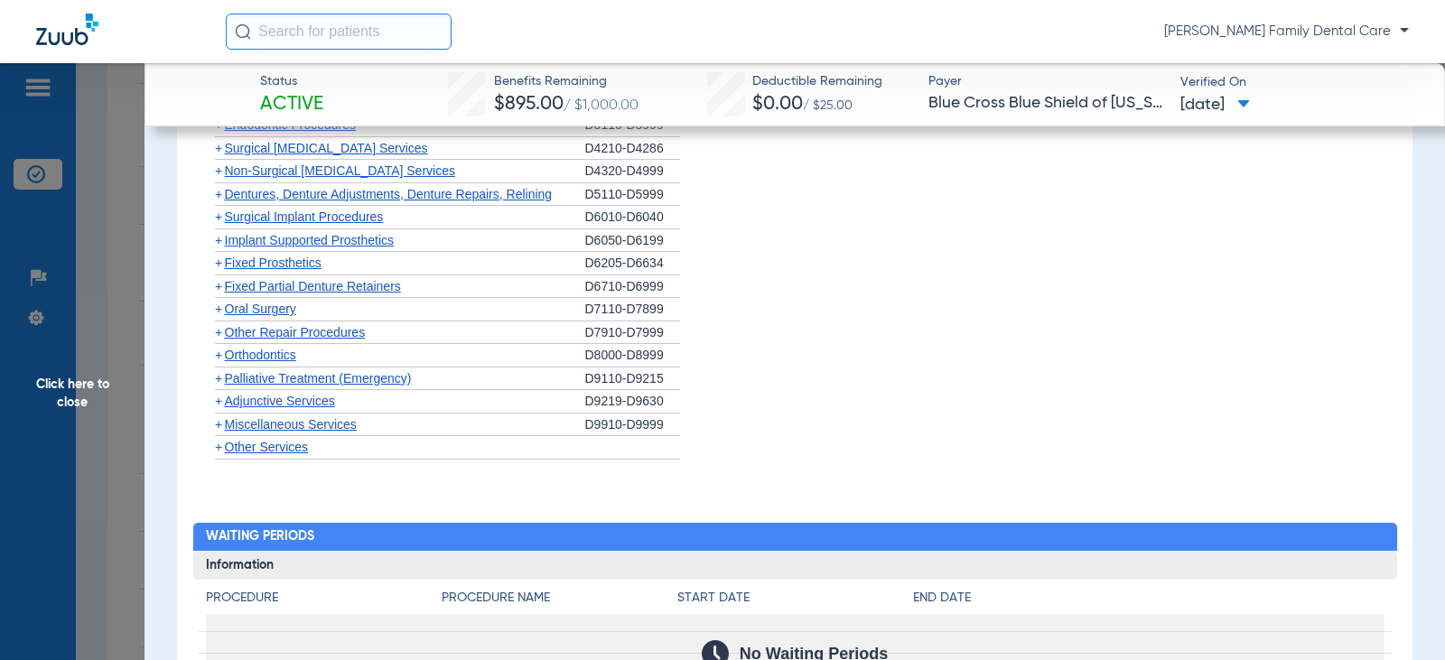
click at [221, 362] on span "+" at bounding box center [218, 355] width 7 height 14
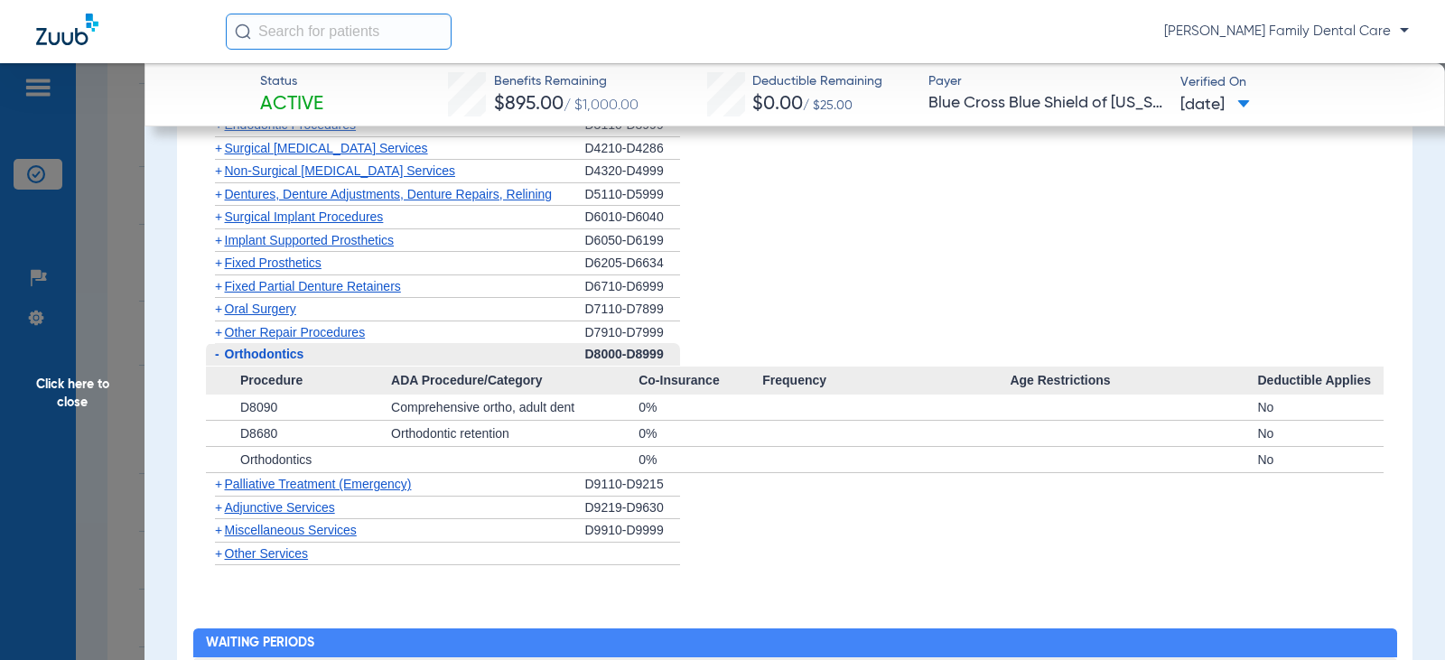
click at [221, 366] on span "-" at bounding box center [215, 354] width 19 height 23
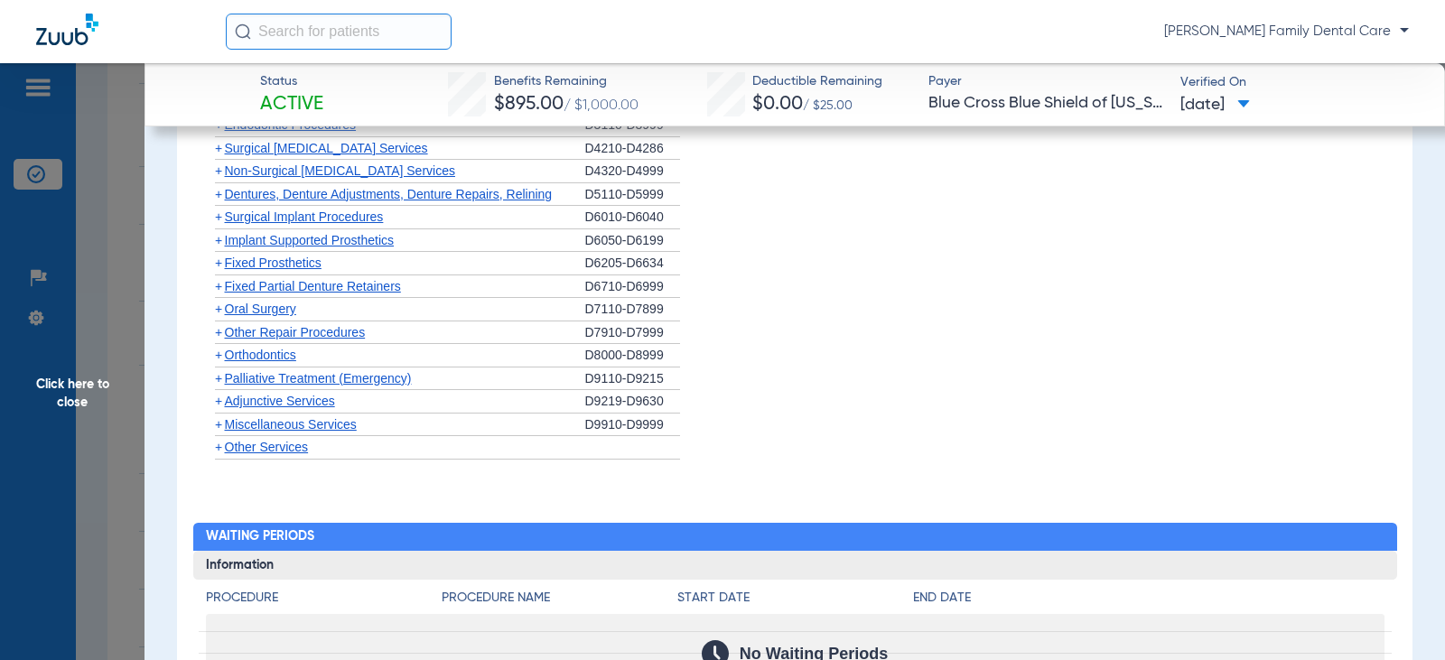
click at [220, 408] on span "+" at bounding box center [218, 401] width 7 height 14
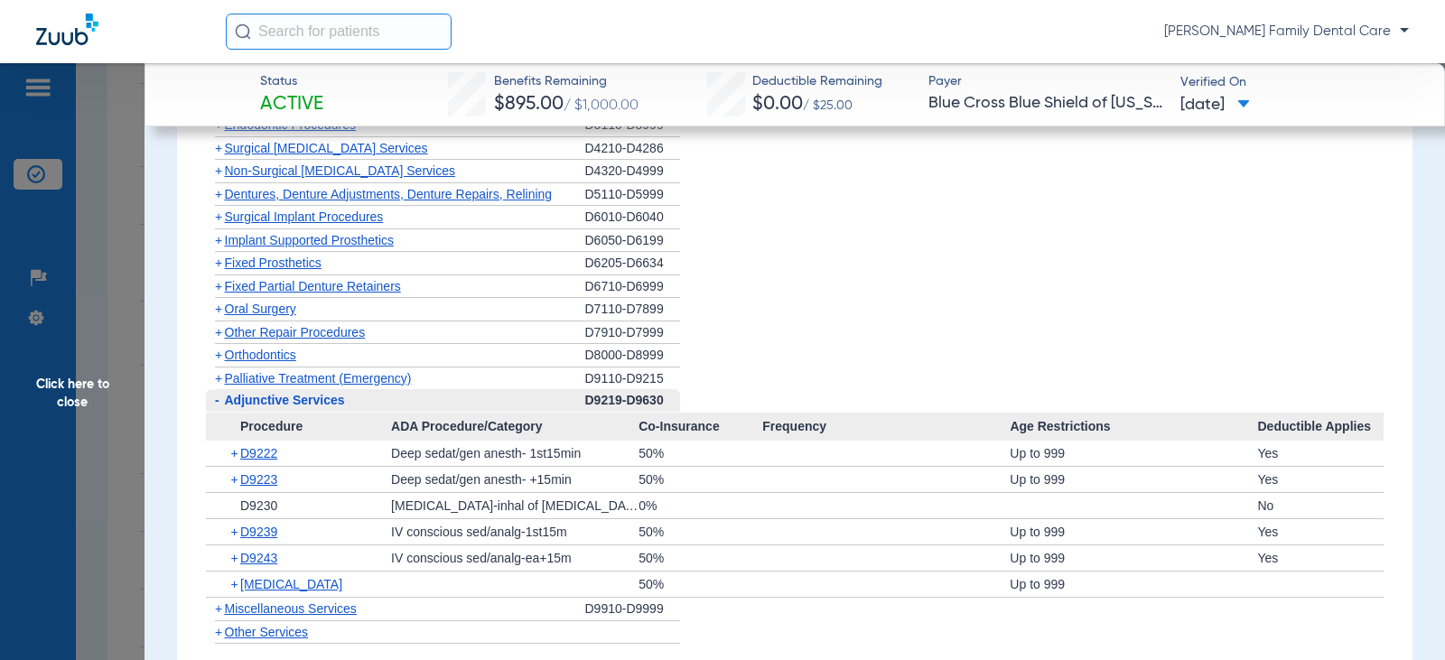
click at [215, 407] on span "-" at bounding box center [217, 400] width 5 height 14
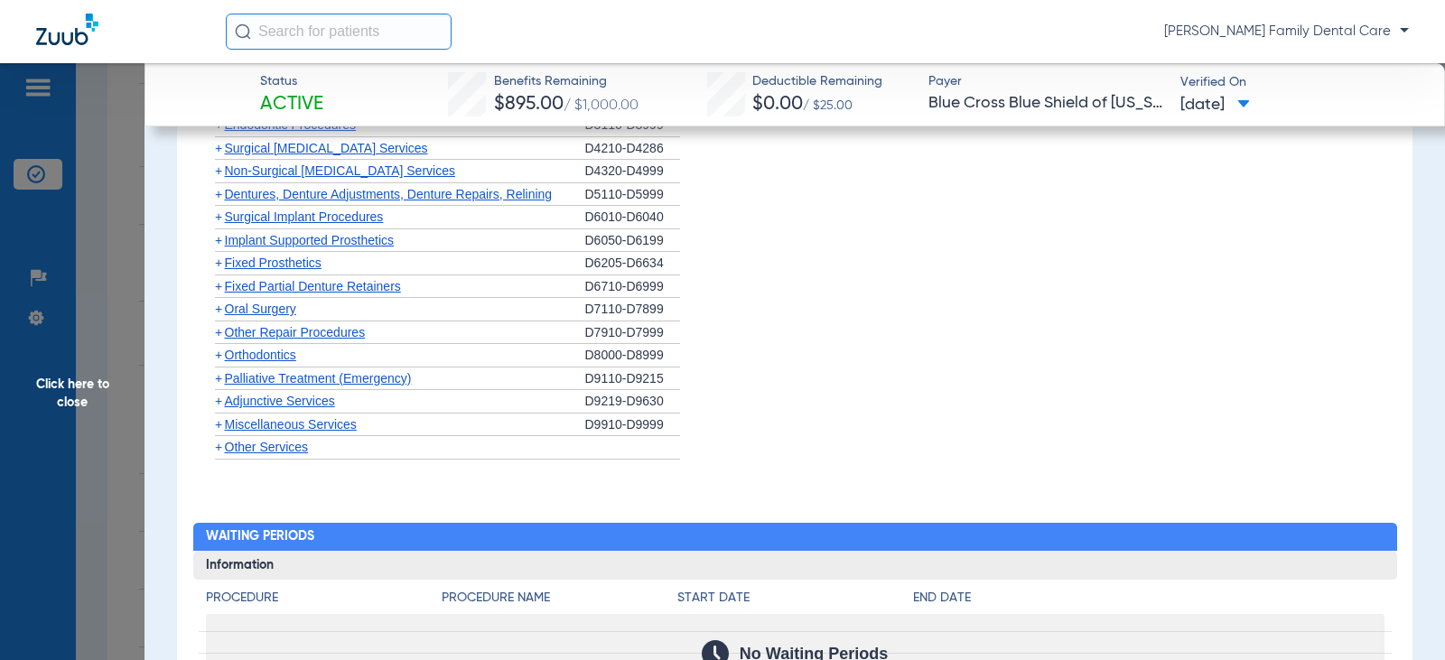
click at [215, 432] on span "+" at bounding box center [218, 424] width 7 height 14
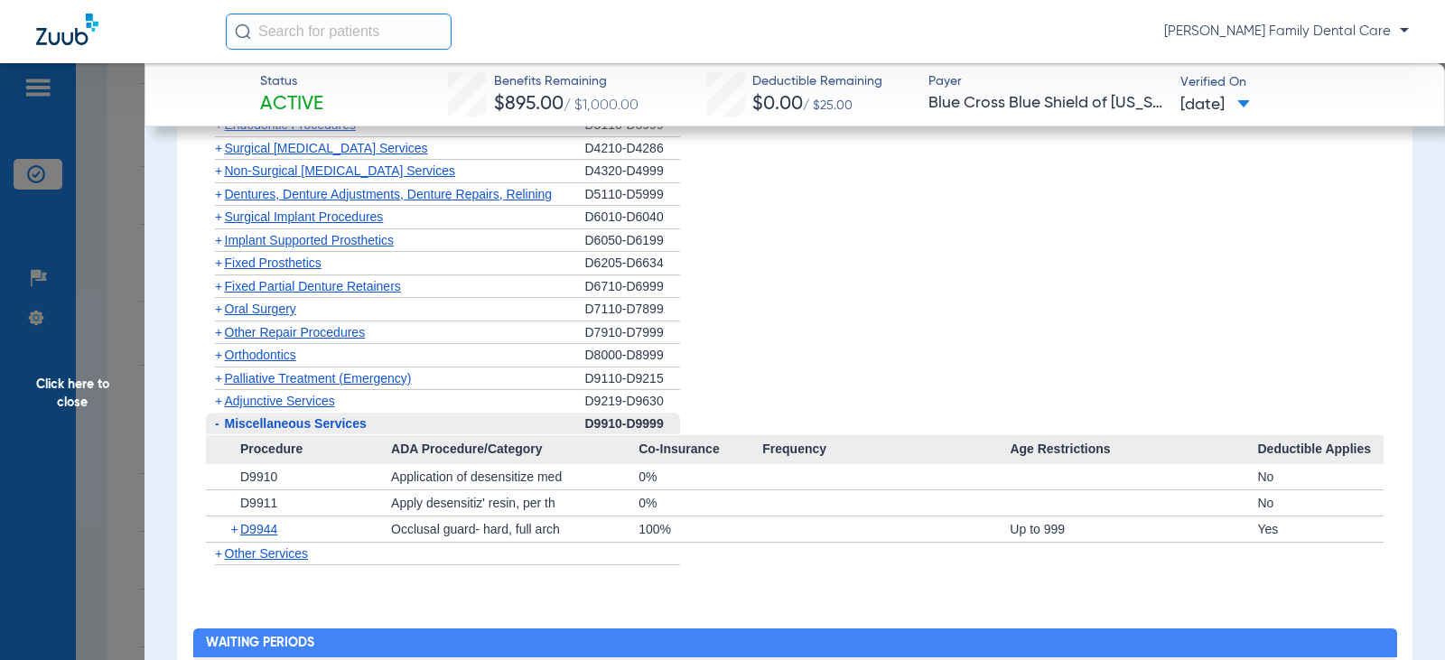
click at [67, 398] on span "Click here to close" at bounding box center [72, 393] width 144 height 660
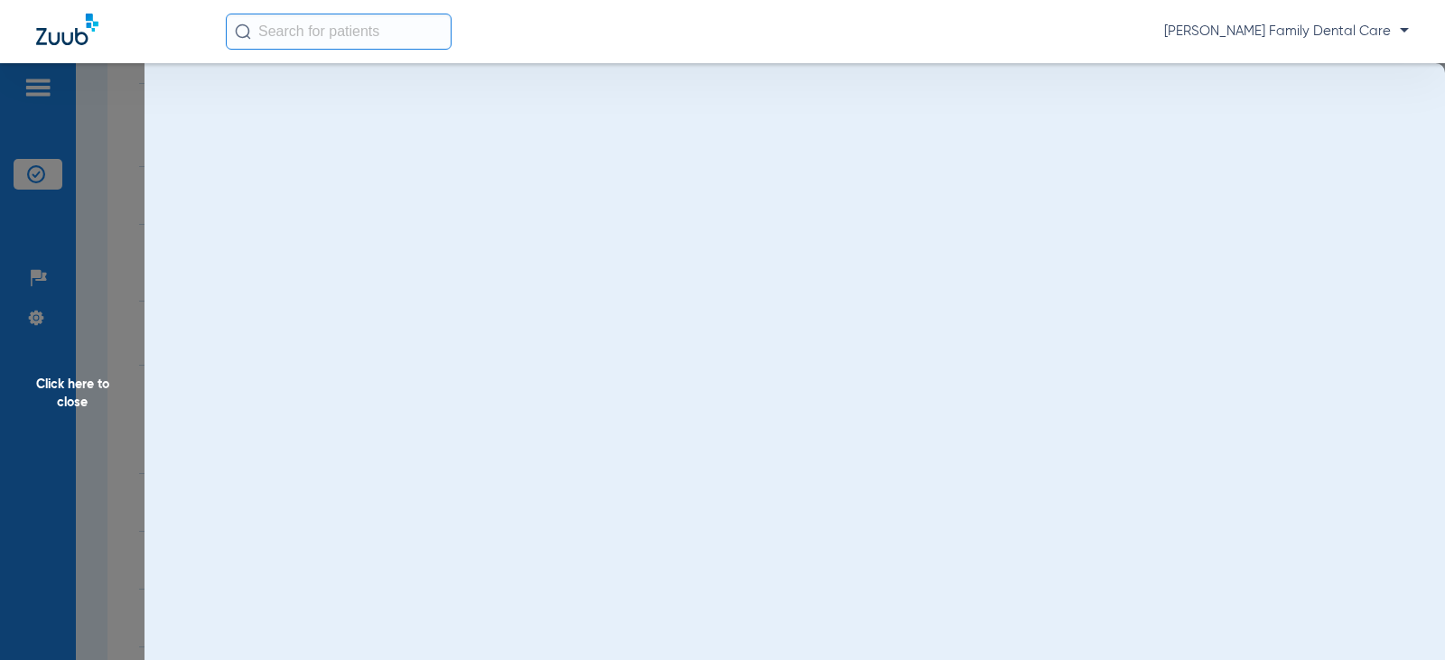
scroll to position [0, 0]
